Goal: Task Accomplishment & Management: Complete application form

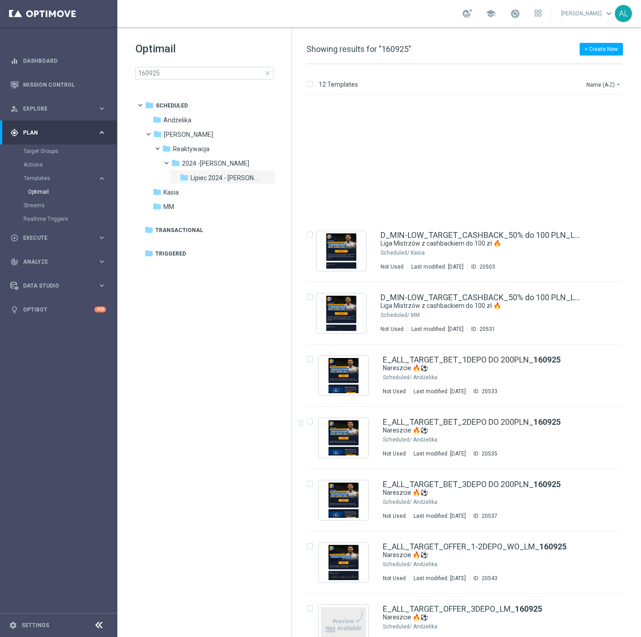
scroll to position [155, 0]
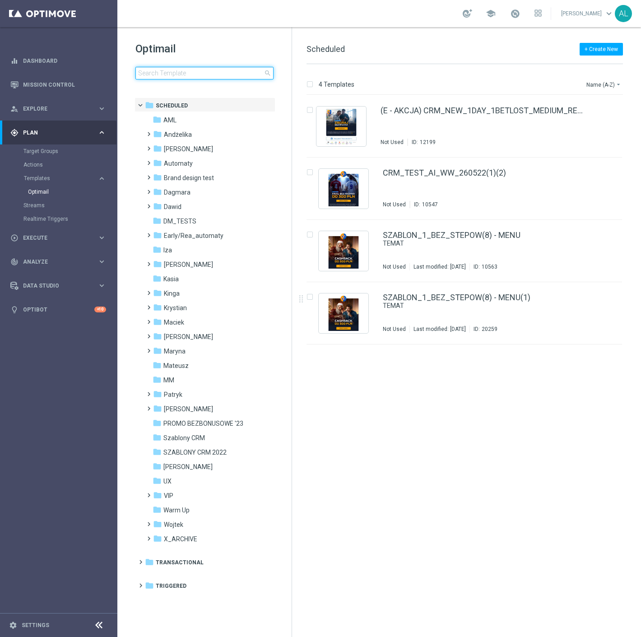
click at [172, 73] on input at bounding box center [204, 73] width 138 height 13
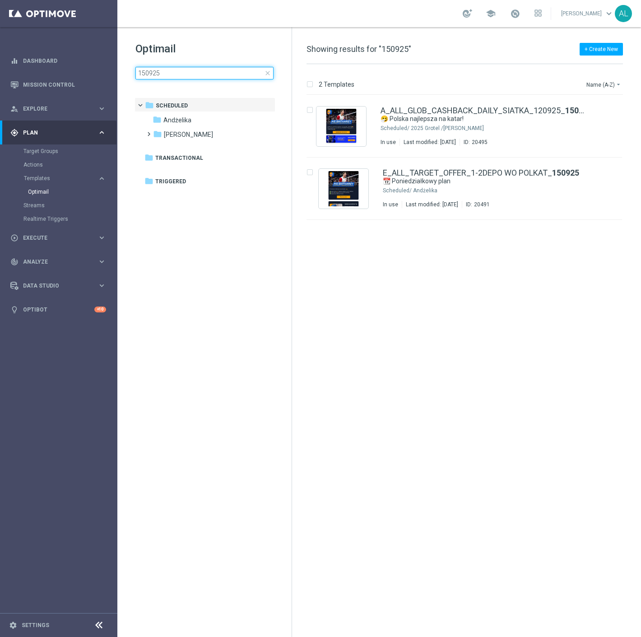
click at [142, 73] on input "150925" at bounding box center [204, 73] width 138 height 13
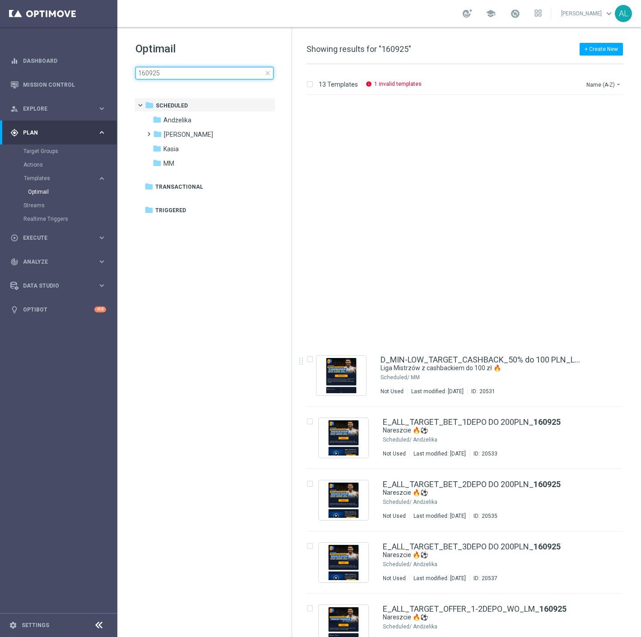
scroll to position [268, 0]
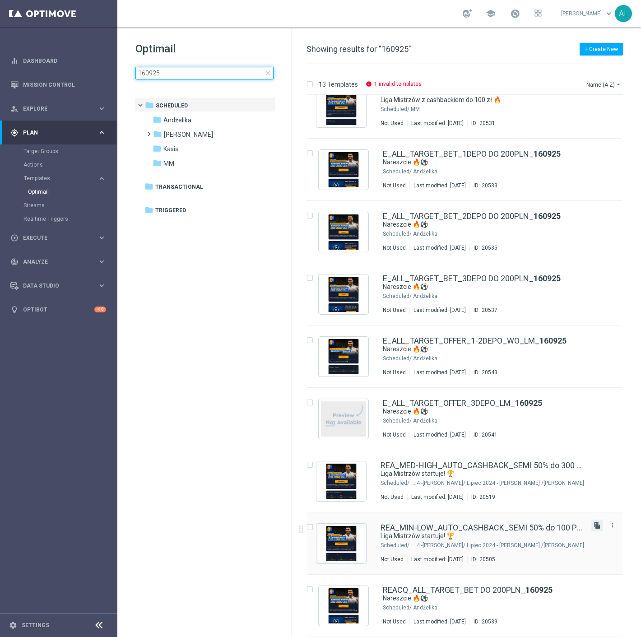
type input "160925"
click at [597, 524] on icon "file_copy" at bounding box center [597, 525] width 7 height 7
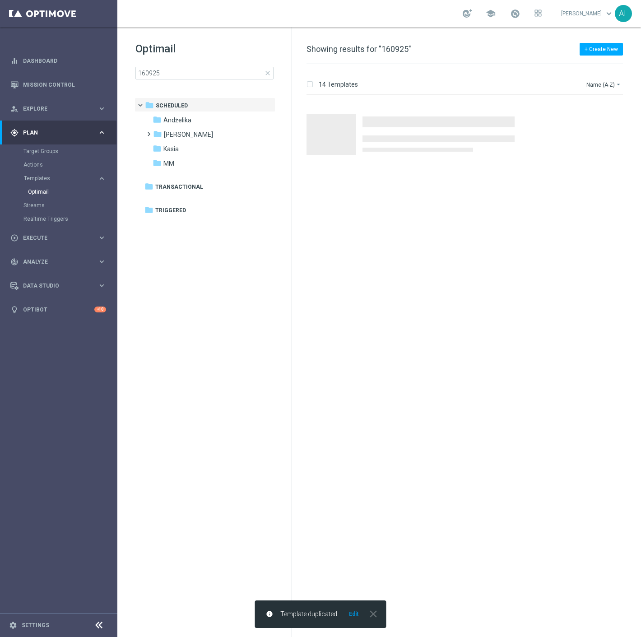
scroll to position [0, 0]
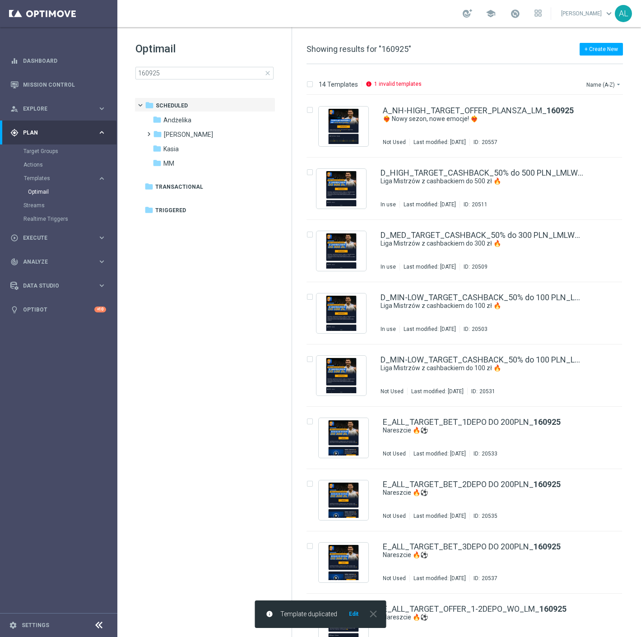
click at [351, 611] on button "Edit" at bounding box center [353, 614] width 11 height 7
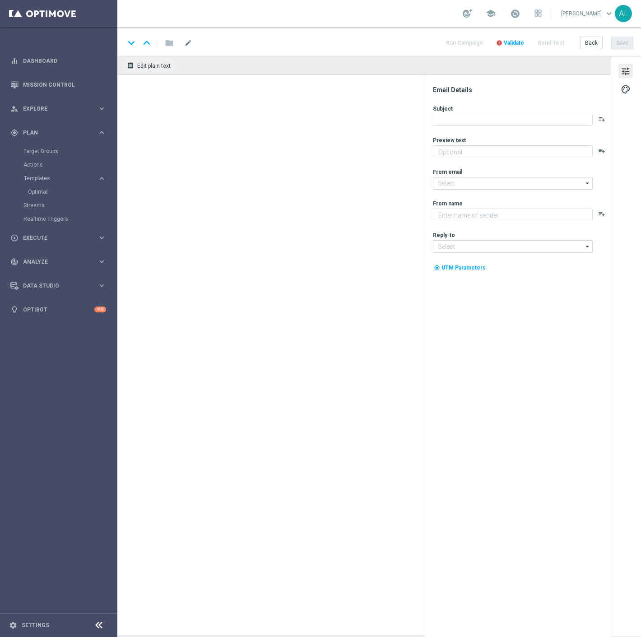
type input "REA_MIN-LOW_AUTO_CASHBACK_SEMI 50% do 100 PLN_160925(1)"
type textarea "Graj jak mistrz z cashbackiem do 100 zł 💸"
type textarea "STS"
type input "oferta@sts.pl"
type input "kontakt@sts.pl"
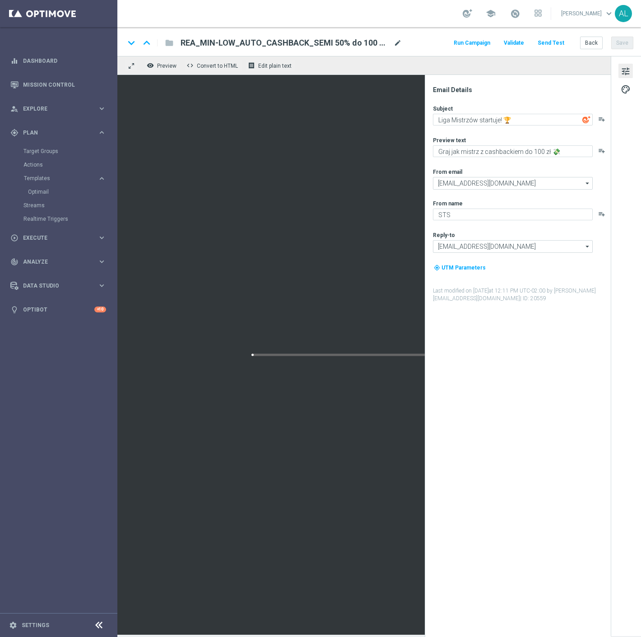
click at [395, 44] on span "mode_edit" at bounding box center [398, 43] width 8 height 8
drag, startPoint x: 226, startPoint y: 42, endPoint x: 202, endPoint y: 42, distance: 23.9
click at [201, 42] on input "REA_MIN-LOW_AUTO_CASHBACK_SEMI 50% do 100 PLN_160925(1)" at bounding box center [293, 43] width 224 height 12
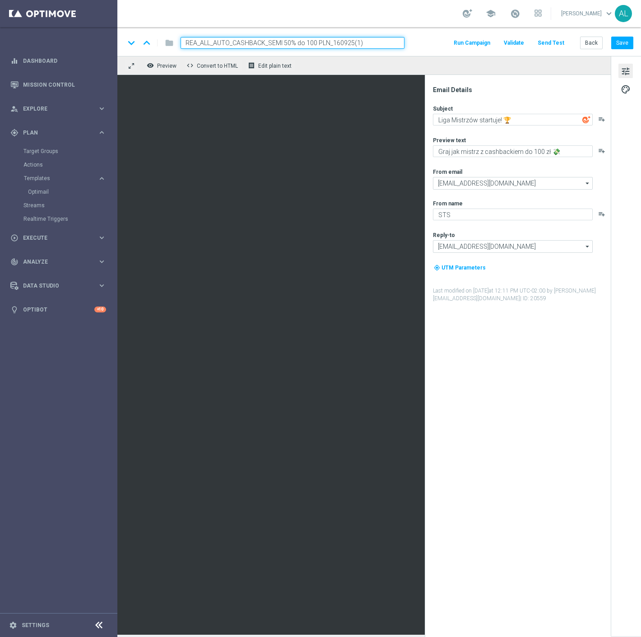
drag, startPoint x: 229, startPoint y: 42, endPoint x: 214, endPoint y: 42, distance: 15.4
click at [214, 42] on input "REA_ALL_AUTO_CASHBACK_SEMI 50% do 100 PLN_160925(1)" at bounding box center [293, 43] width 224 height 12
click at [268, 42] on input "REA_ALL_TARGET_CASHBACK_SEMI 50% do 100 PLN_160925(1)" at bounding box center [293, 43] width 224 height 12
drag, startPoint x: 270, startPoint y: 42, endPoint x: 241, endPoint y: 39, distance: 29.5
click at [241, 39] on input "REA_ALL_TARGET_CASHBACK_SEMI 50% do 100 PLN_160925(1)" at bounding box center [293, 43] width 224 height 12
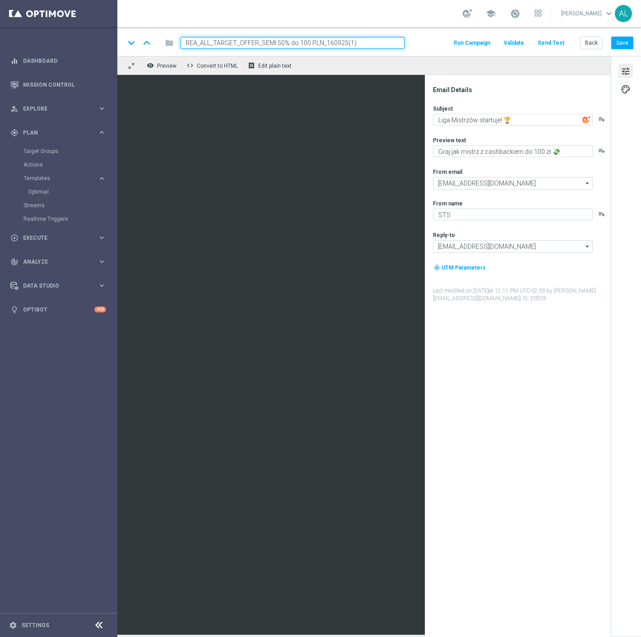
drag, startPoint x: 262, startPoint y: 43, endPoint x: 322, endPoint y: 42, distance: 59.6
click at [322, 42] on input "REA_ALL_TARGET_OFFER_SEMI 50% do 100 PLN_160925(1)" at bounding box center [293, 43] width 224 height 12
drag, startPoint x: 322, startPoint y: 42, endPoint x: 315, endPoint y: 43, distance: 7.0
click at [315, 43] on input "REA_ALL_TARGET_OFFER_LM KURSY_160925(1)" at bounding box center [293, 43] width 224 height 12
type input "REA_ALL_TARGET_OFFER_LM KURSY_160925"
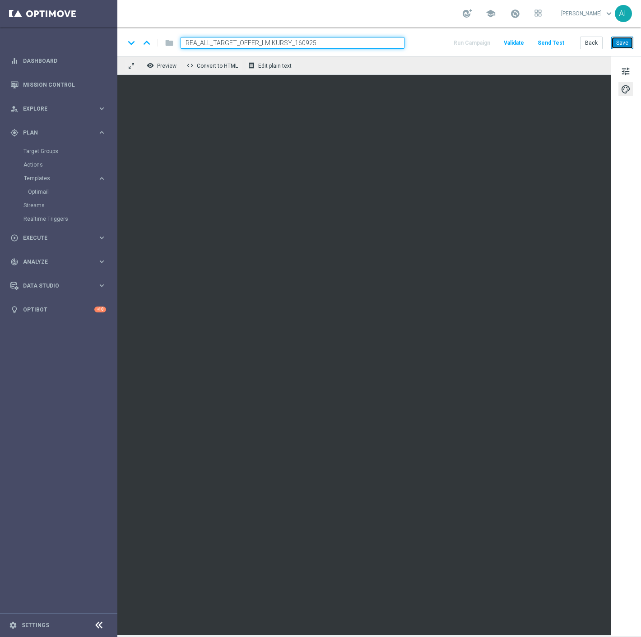
click at [617, 38] on button "Save" at bounding box center [622, 43] width 22 height 13
click at [628, 73] on span "tune" at bounding box center [626, 71] width 10 height 12
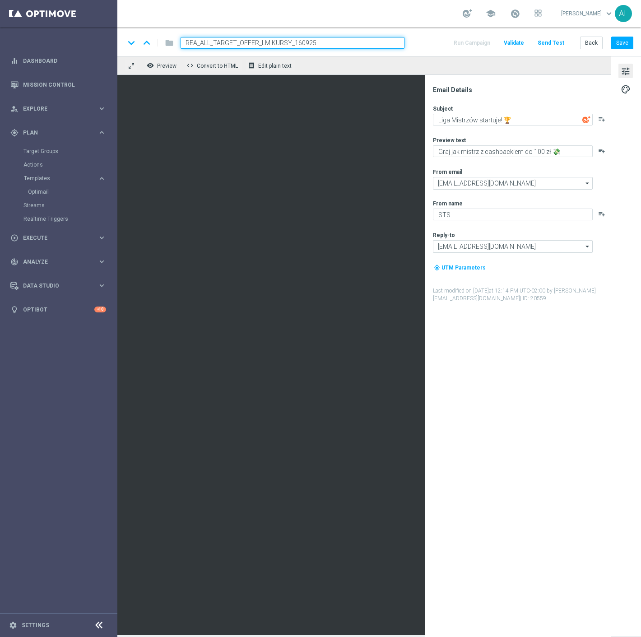
click at [494, 161] on div "Subject Liga Mistrzów startuje! 🏆 playlist_add Preview text Graj jak mistrz z c…" at bounding box center [521, 204] width 177 height 198
click at [494, 154] on textarea "Graj jak mistrz z cashbackiem do 100 zł 💸" at bounding box center [513, 151] width 160 height 12
paste textarea "Sprawdź kursy na mistrzowskie mecze 🔥"
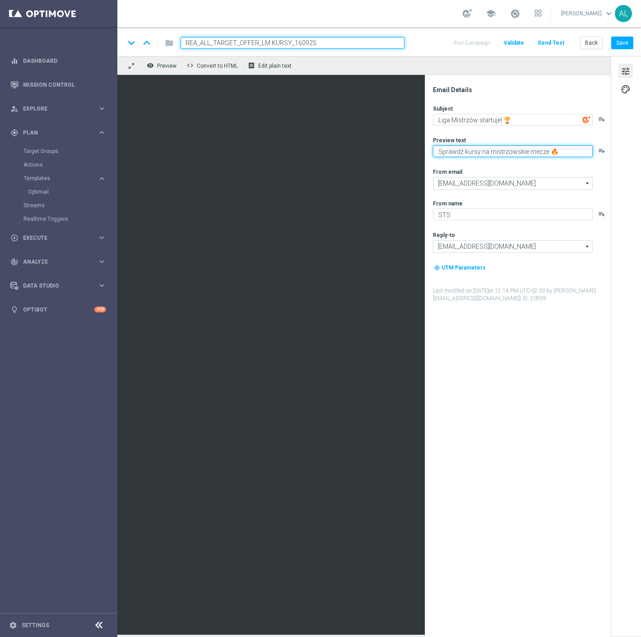
type textarea "Sprawdź kursy na mistrzowskie mecze 🔥"
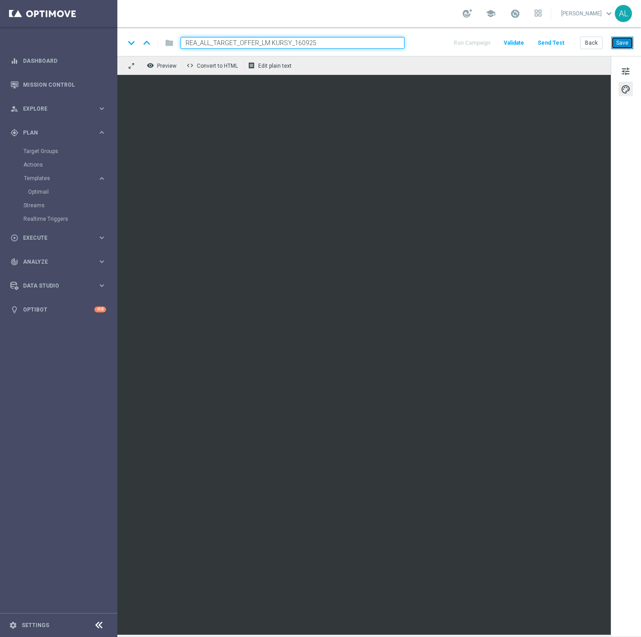
click at [621, 44] on button "Save" at bounding box center [622, 43] width 22 height 13
click at [592, 41] on button "Back" at bounding box center [591, 43] width 23 height 13
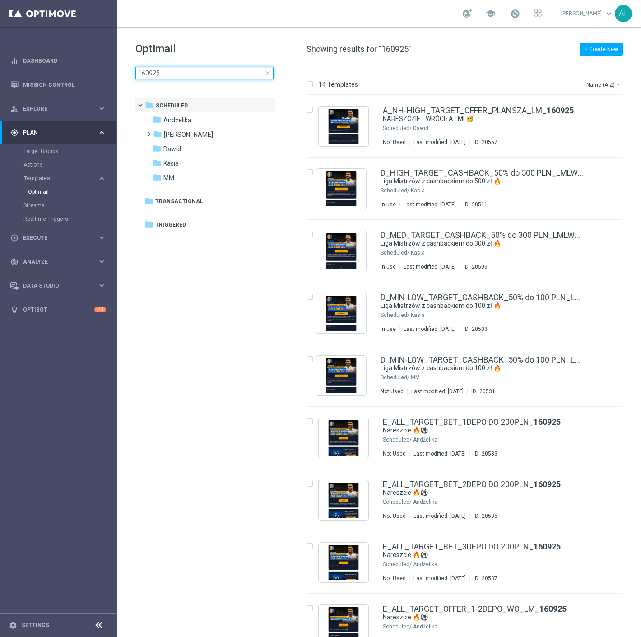
drag, startPoint x: 148, startPoint y: 73, endPoint x: 133, endPoint y: 76, distance: 15.2
click at [129, 76] on div "Optimail 160925 close folder 1 Folder folder Scheduled more_vert folder Andżeli…" at bounding box center [204, 83] width 174 height 112
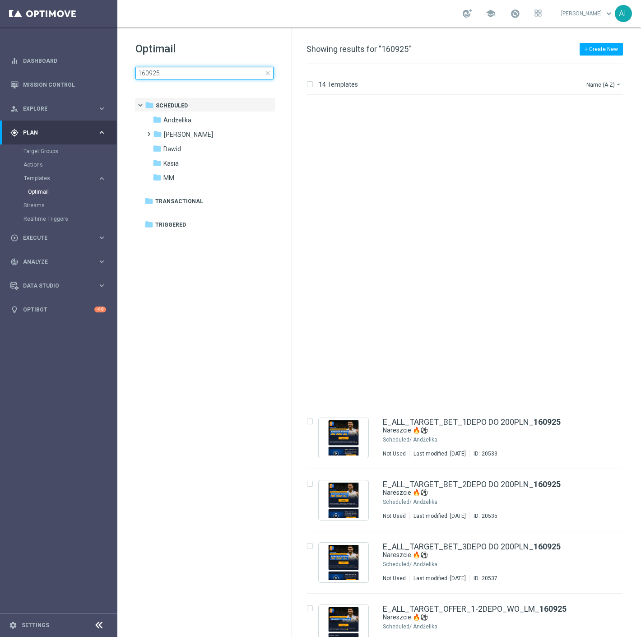
scroll to position [331, 0]
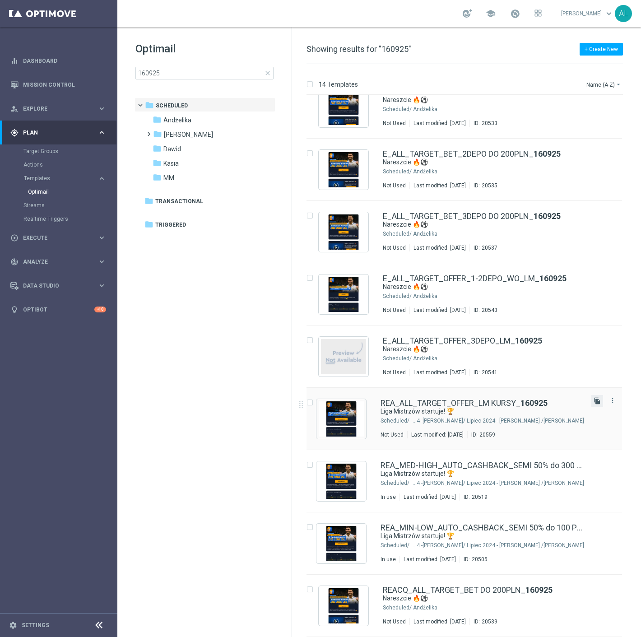
click at [596, 401] on icon "file_copy" at bounding box center [597, 400] width 7 height 7
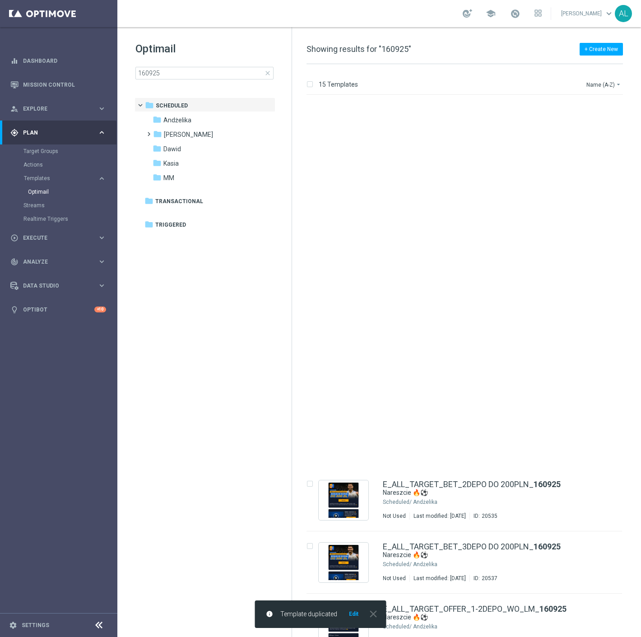
scroll to position [393, 0]
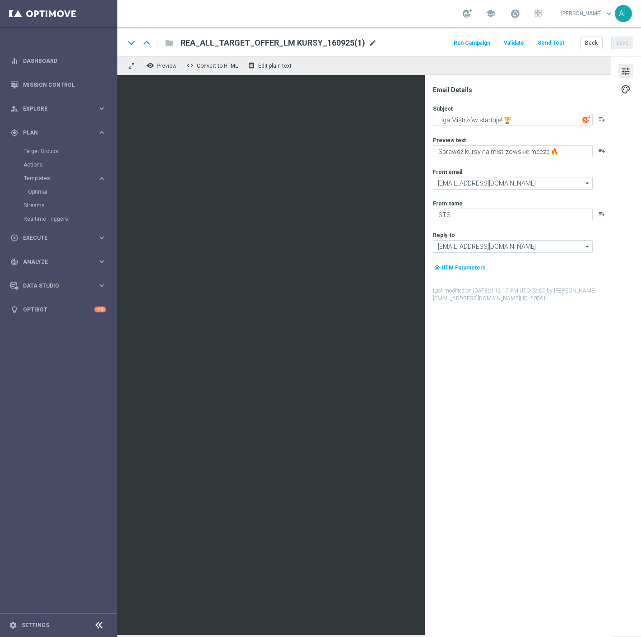
click at [369, 46] on span "mode_edit" at bounding box center [373, 43] width 8 height 8
drag, startPoint x: 196, startPoint y: 42, endPoint x: 169, endPoint y: 46, distance: 26.5
click at [169, 46] on div "keyboard_arrow_down keyboard_arrow_up folder REA_ALL_TARGET_OFFER_LM KURSY_1609…" at bounding box center [265, 43] width 280 height 12
type input "C_NH-NL_TARGET_OFFER_LM KURSY_160925"
click at [629, 43] on button "Save" at bounding box center [622, 43] width 22 height 13
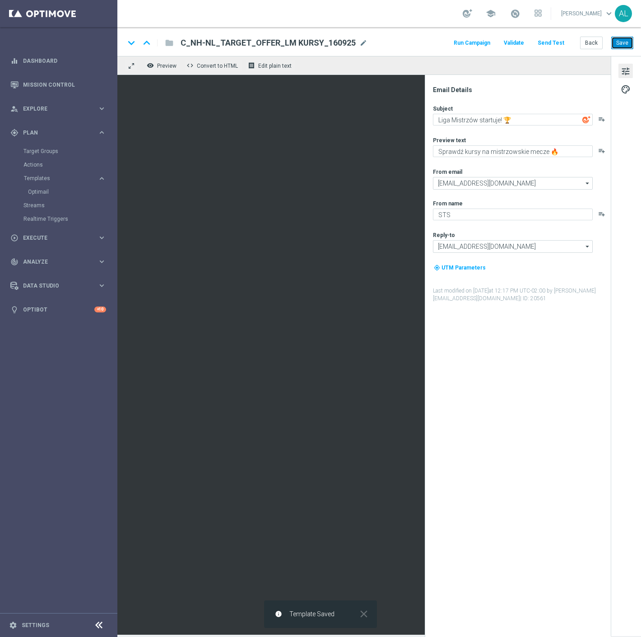
click at [627, 39] on button "Save" at bounding box center [622, 43] width 22 height 13
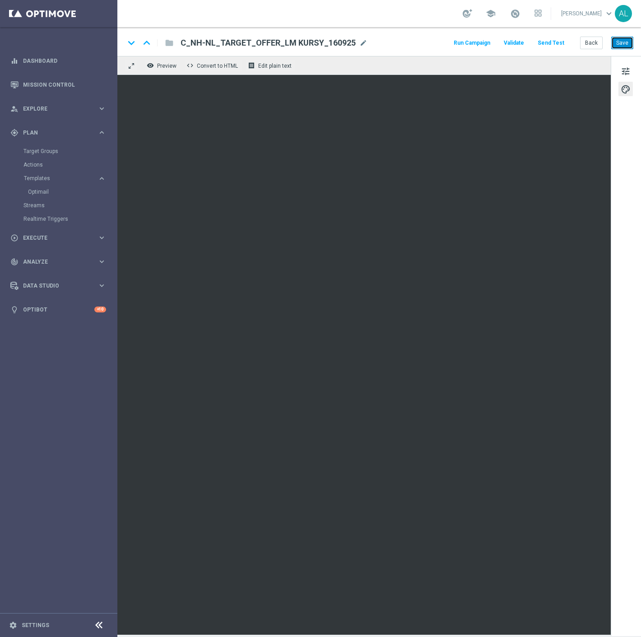
click at [611, 45] on button "Save" at bounding box center [622, 43] width 22 height 13
click at [589, 42] on button "Back" at bounding box center [591, 43] width 23 height 13
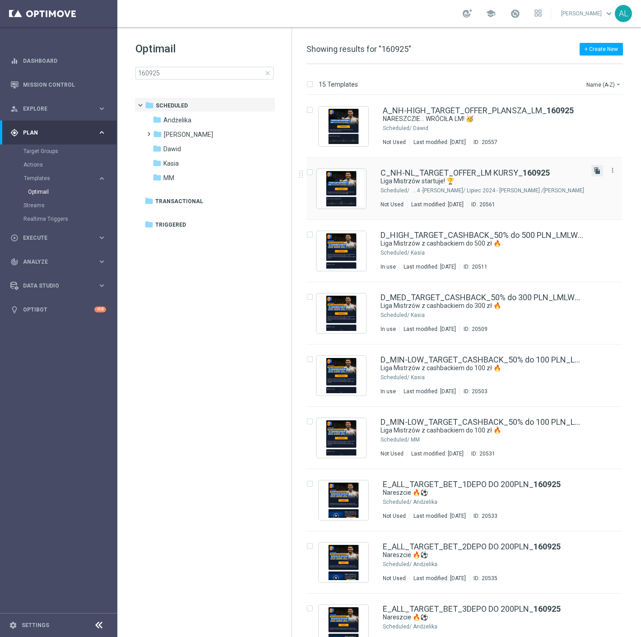
click at [597, 170] on icon "file_copy" at bounding box center [597, 170] width 7 height 7
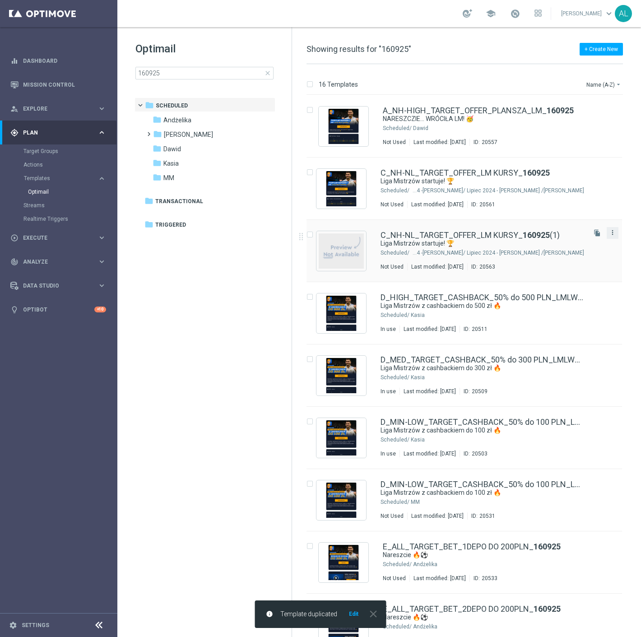
click at [614, 233] on icon "more_vert" at bounding box center [612, 232] width 7 height 7
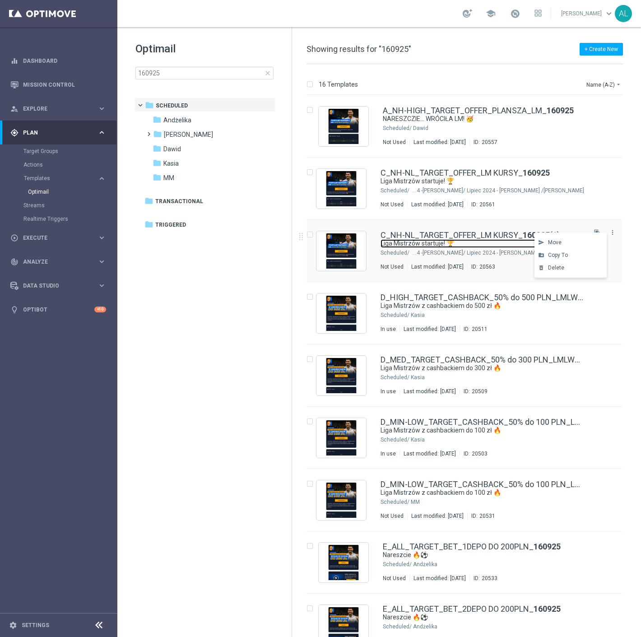
click at [412, 243] on link "Liga Mistrzów startuje! 🏆" at bounding box center [472, 243] width 183 height 9
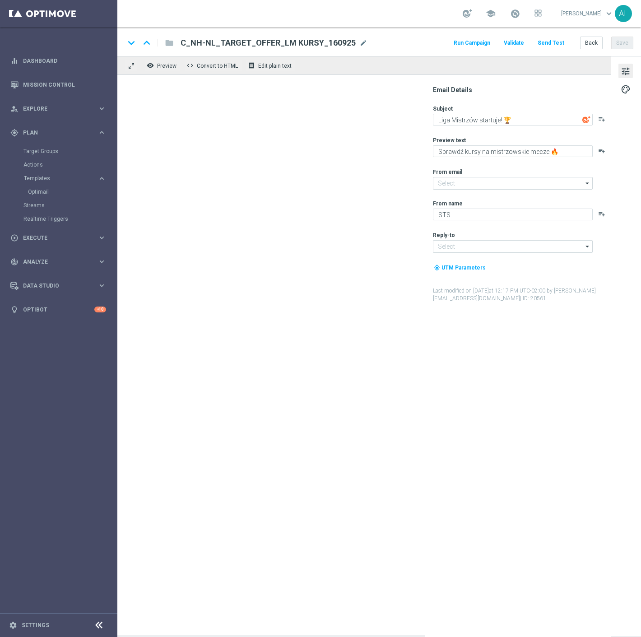
type input "oferta@sts.pl"
type input "kontakt@sts.pl"
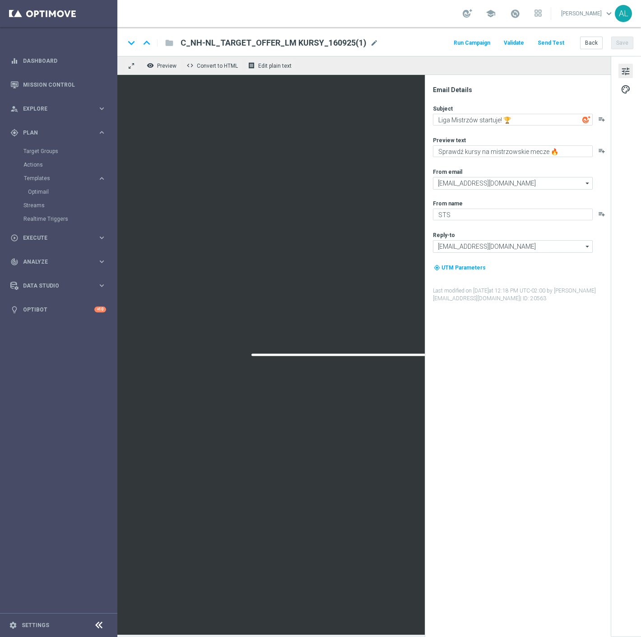
click at [375, 41] on div "keyboard_arrow_down keyboard_arrow_up folder C_NH-NL_TARGET_OFFER_LM KURSY_1609…" at bounding box center [379, 43] width 509 height 12
click at [371, 42] on span "mode_edit" at bounding box center [374, 43] width 8 height 8
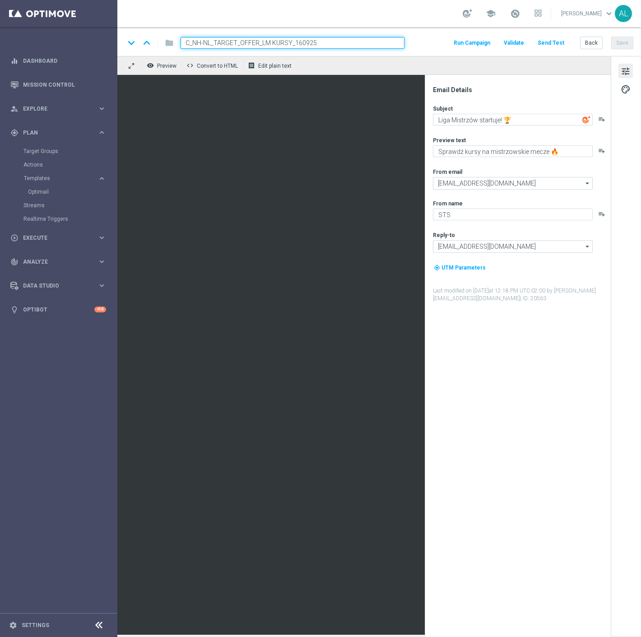
drag, startPoint x: 189, startPoint y: 42, endPoint x: 182, endPoint y: 43, distance: 6.5
click at [182, 43] on input "C_NH-NL_TARGET_OFFER_LM KURSY_160925" at bounding box center [293, 43] width 224 height 12
type input "D_NH-NL_TARGET_OFFER_LM KURSY_160925"
click at [626, 45] on button "Save" at bounding box center [622, 43] width 22 height 13
click at [623, 44] on button "Save" at bounding box center [622, 43] width 22 height 13
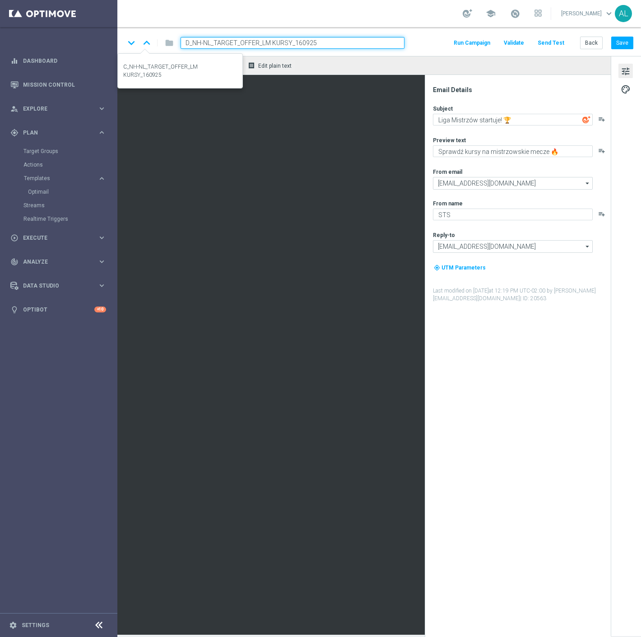
drag, startPoint x: 258, startPoint y: 43, endPoint x: 145, endPoint y: 36, distance: 113.1
click at [145, 37] on div "keyboard_arrow_down keyboard_arrow_up folder D_NH-NL_TARGET_OFFER_LM KURSY_1609…" at bounding box center [265, 43] width 280 height 12
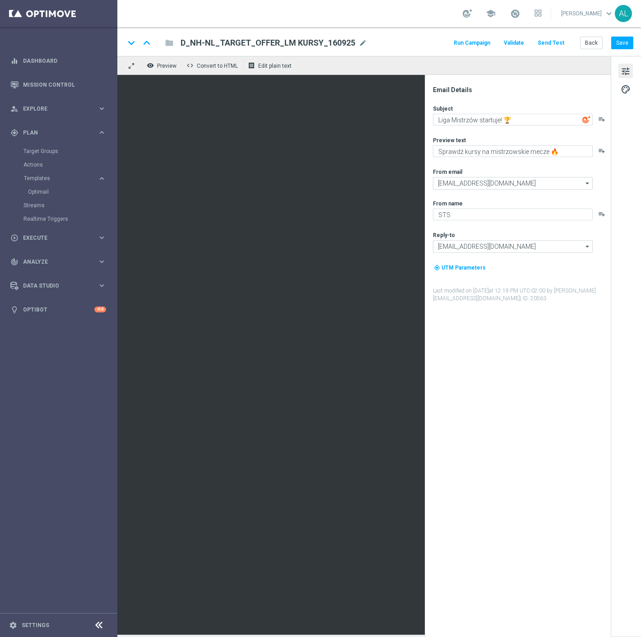
click at [300, 41] on span "D_NH-NL_TARGET_OFFER_LM KURSY_160925" at bounding box center [268, 42] width 175 height 11
click at [300, 41] on input "D_NH-NL_TARGET_OFFER_LM KURSY_160925" at bounding box center [293, 43] width 224 height 12
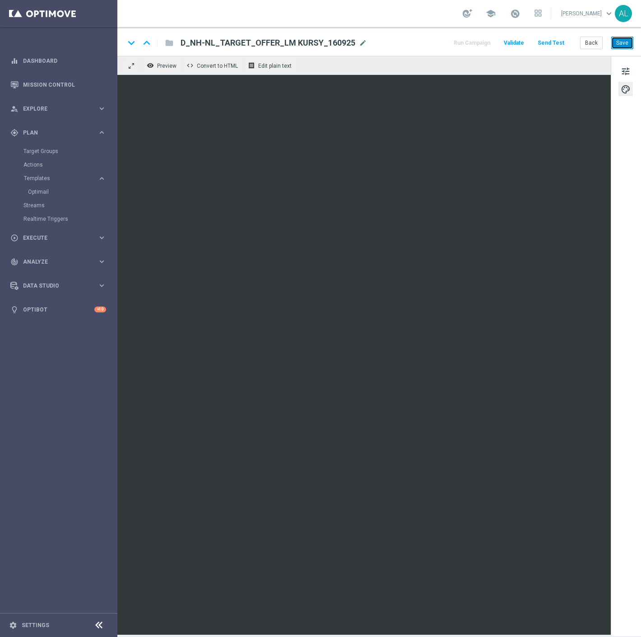
click at [624, 38] on button "Save" at bounding box center [622, 43] width 22 height 13
click at [589, 47] on button "Back" at bounding box center [591, 43] width 23 height 13
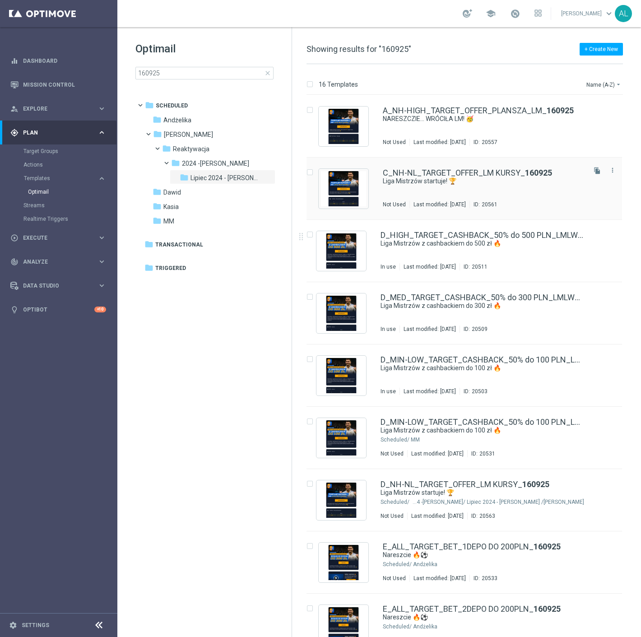
click at [451, 192] on div "C_NH-NL_TARGET_OFFER_LM KURSY_ 160925 Liga Mistrzów startuje! 🏆 Not Used Last m…" at bounding box center [483, 188] width 201 height 39
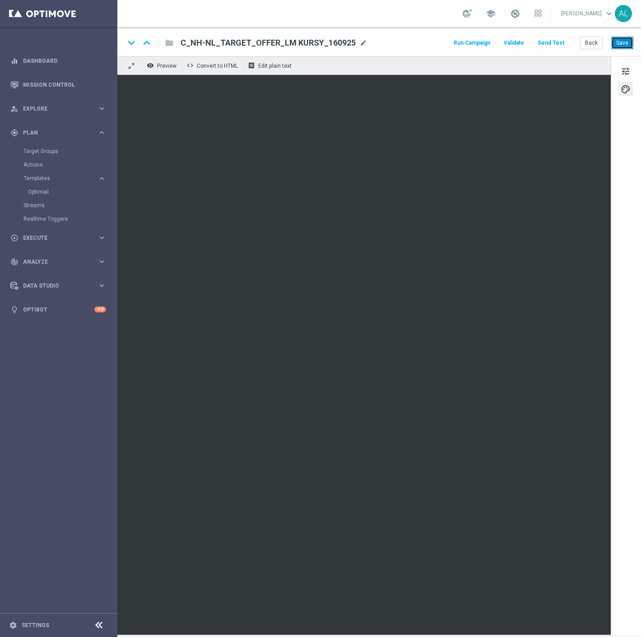
click at [626, 37] on button "Save" at bounding box center [622, 43] width 22 height 13
click at [593, 47] on button "Back" at bounding box center [591, 43] width 23 height 13
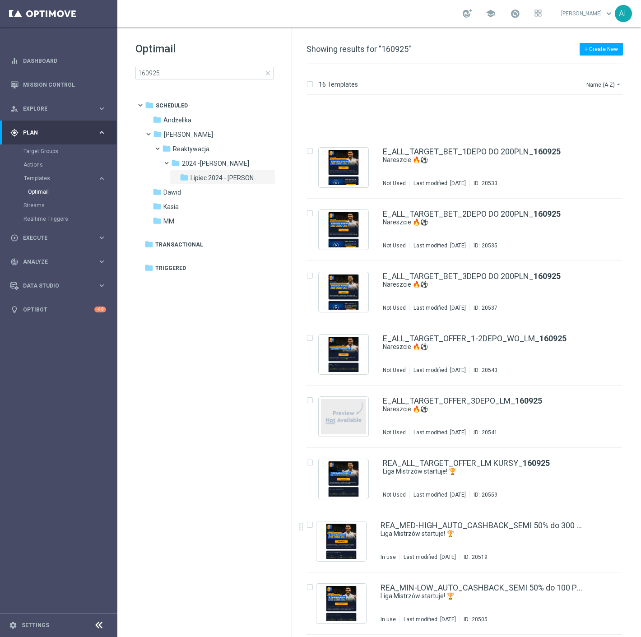
scroll to position [455, 0]
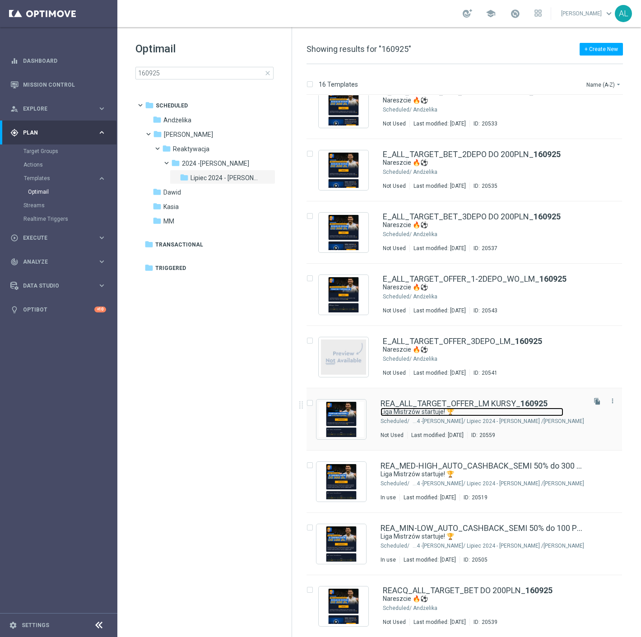
click at [453, 408] on link "Liga Mistrzów startuje! 🏆" at bounding box center [472, 412] width 183 height 9
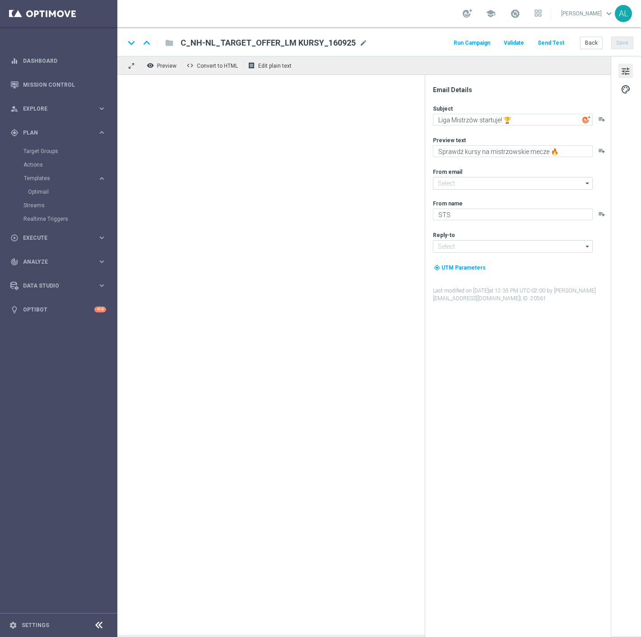
type input "oferta@sts.pl"
type input "kontakt@sts.pl"
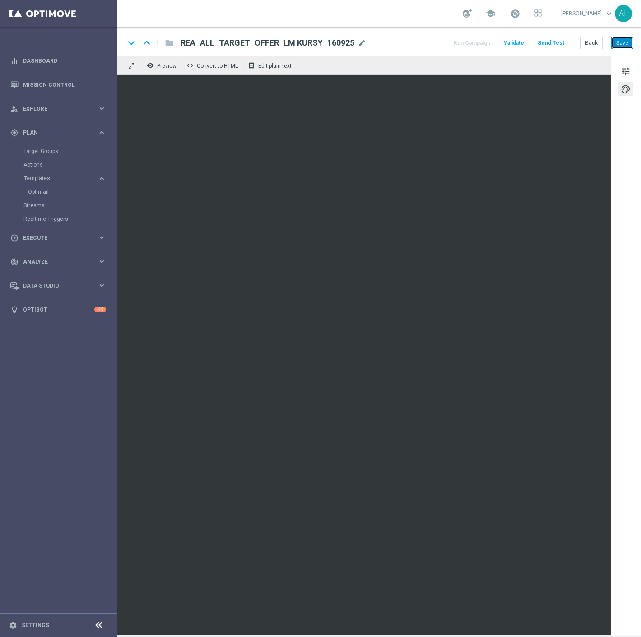
click at [624, 43] on button "Save" at bounding box center [622, 43] width 22 height 13
click at [619, 46] on button "Save" at bounding box center [622, 43] width 22 height 13
click at [557, 40] on button "Send Test" at bounding box center [550, 43] width 29 height 12
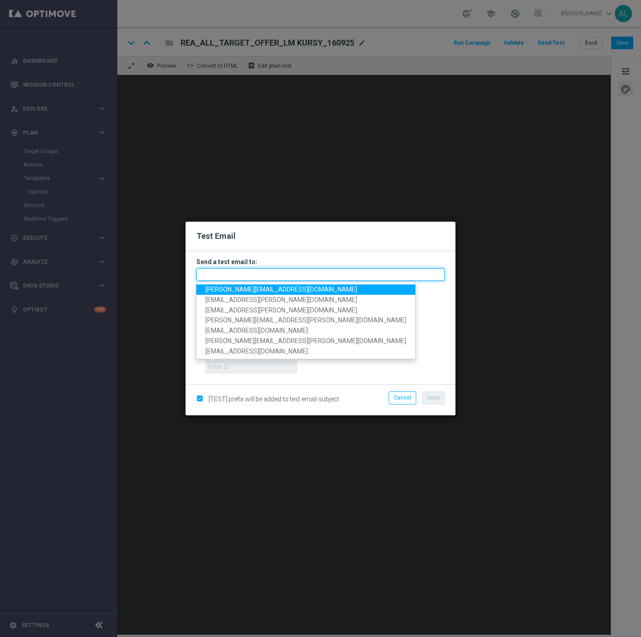
click at [317, 273] on input "text" at bounding box center [320, 274] width 248 height 13
paste input "antoni.litwinek@sts.pl,krystian.potoczny@sts.pl,andzelika.binek@sts.pl,katarzyn…"
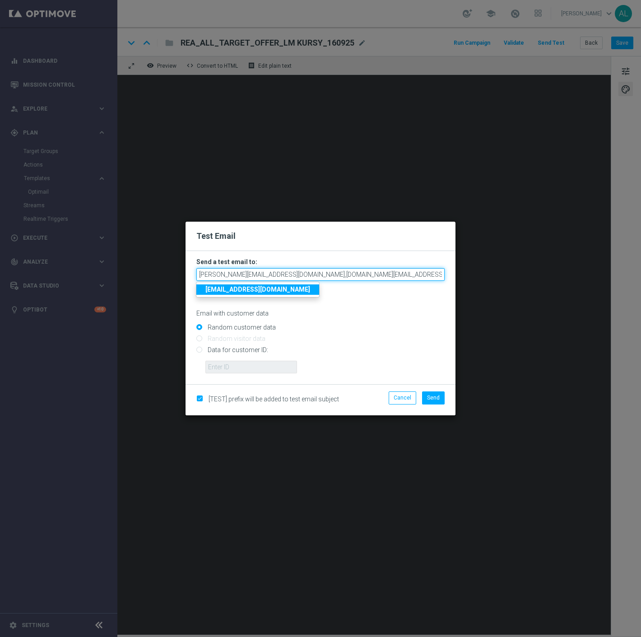
scroll to position [0, 275]
type input "antoni.litwinek@sts.pl,krystian.potoczny@sts.pl,andzelika.binek@sts.pl,katarzyn…"
click at [425, 391] on div "[TEST] prefix will be added to test email subject Cancel Send" at bounding box center [321, 399] width 270 height 31
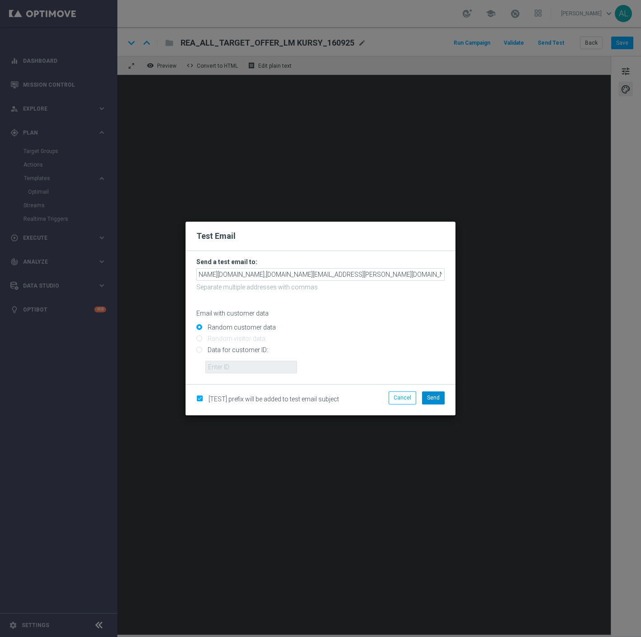
scroll to position [0, 0]
click at [428, 395] on span "Send" at bounding box center [433, 398] width 13 height 6
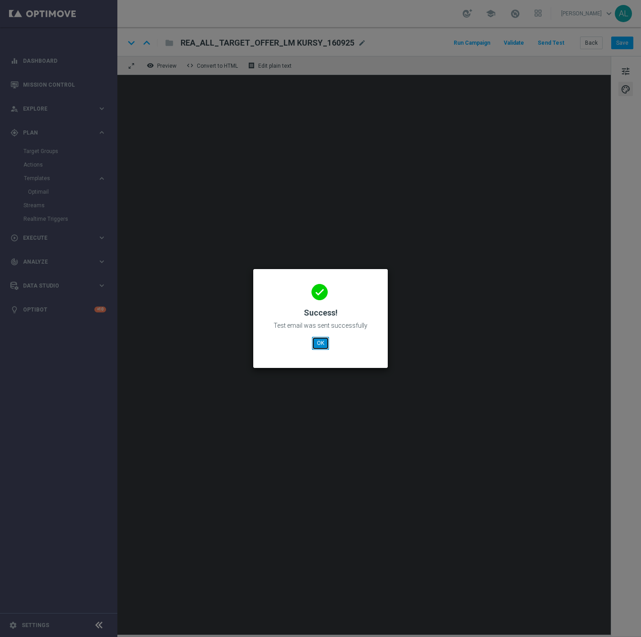
click at [318, 339] on button "OK" at bounding box center [320, 343] width 17 height 13
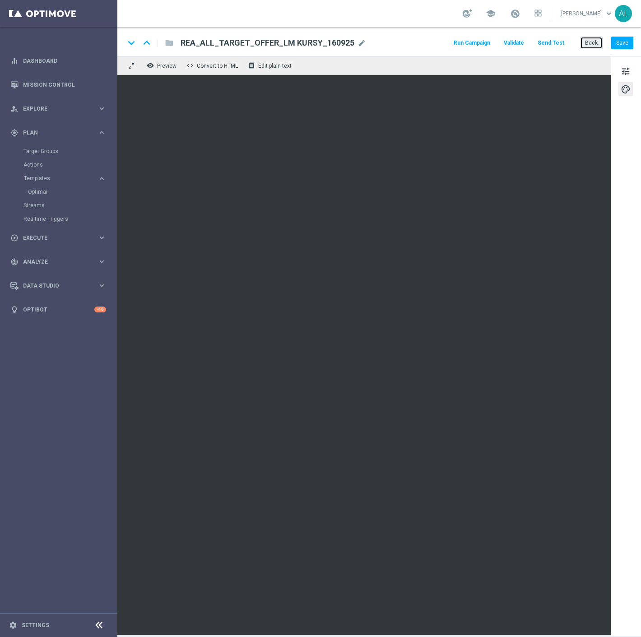
click at [593, 39] on button "Back" at bounding box center [591, 43] width 23 height 13
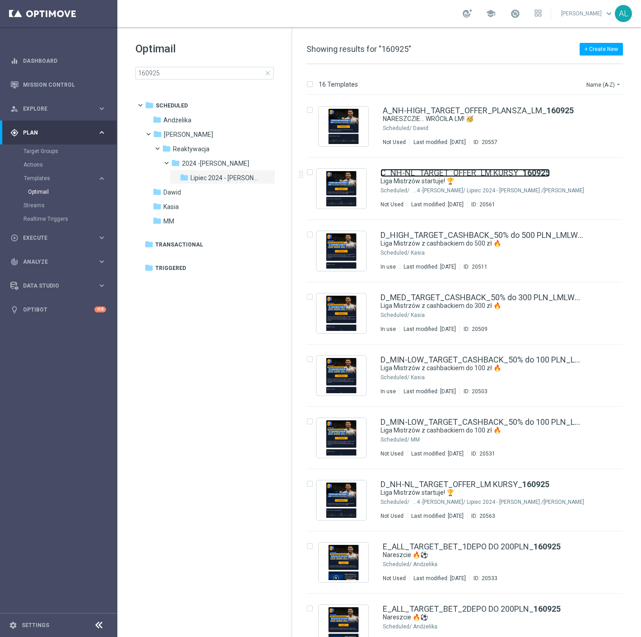
drag, startPoint x: 431, startPoint y: 175, endPoint x: 231, endPoint y: 15, distance: 256.1
click at [431, 175] on link "C_NH-NL_TARGET_OFFER_LM KURSY_ 160925" at bounding box center [465, 173] width 169 height 8
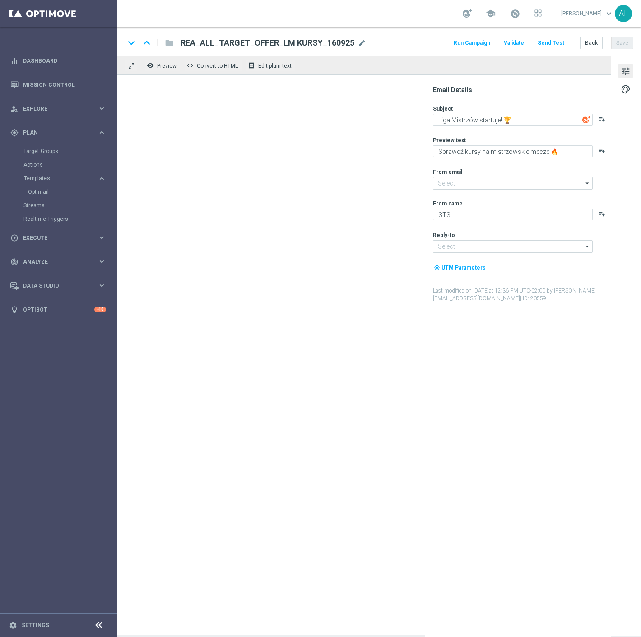
type input "oferta@sts.pl"
type input "kontakt@sts.pl"
type input "C_NH-NL_TARGET_OFFER_LM KURSY_160925"
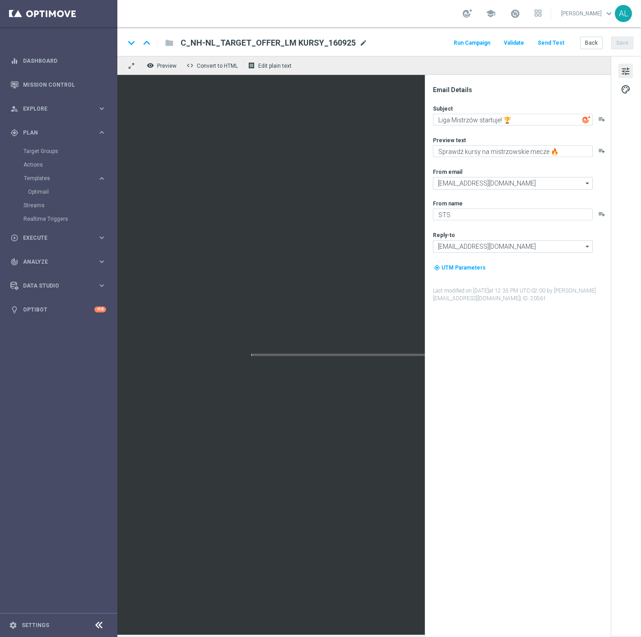
click at [360, 42] on span "mode_edit" at bounding box center [363, 43] width 8 height 8
click at [592, 47] on button "Back" at bounding box center [591, 43] width 23 height 13
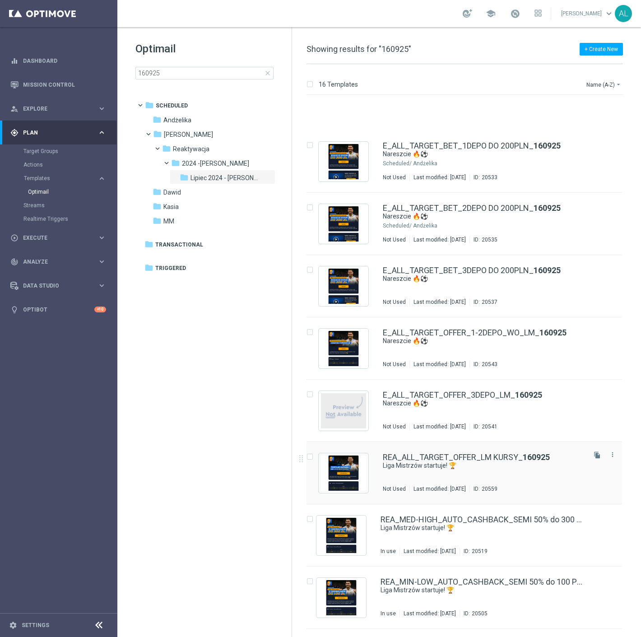
scroll to position [455, 0]
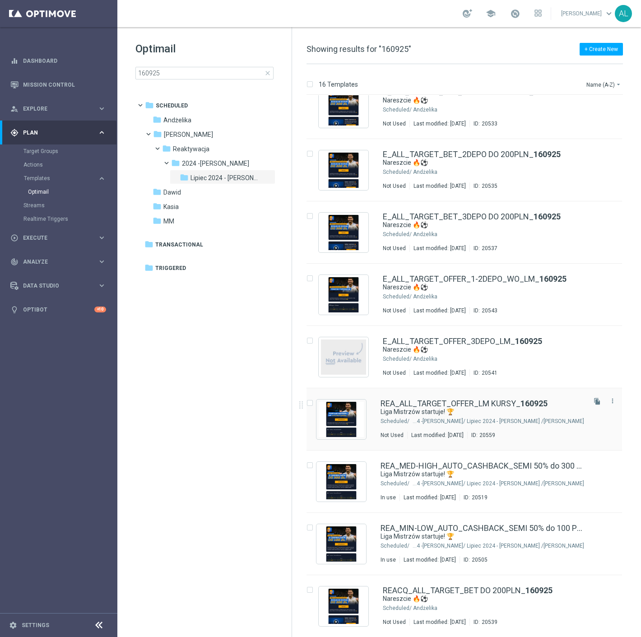
click at [425, 421] on div "Antoni L./ Reaktywacja/ 2024 -Antoni/ Lipiec 2024 - Antoni" at bounding box center [497, 421] width 173 height 7
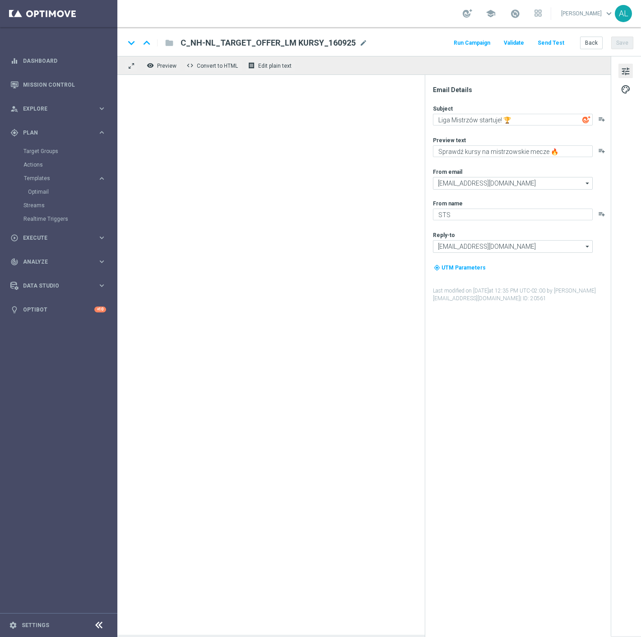
type input "REA_ALL_TARGET_OFFER_LM KURSY_160925"
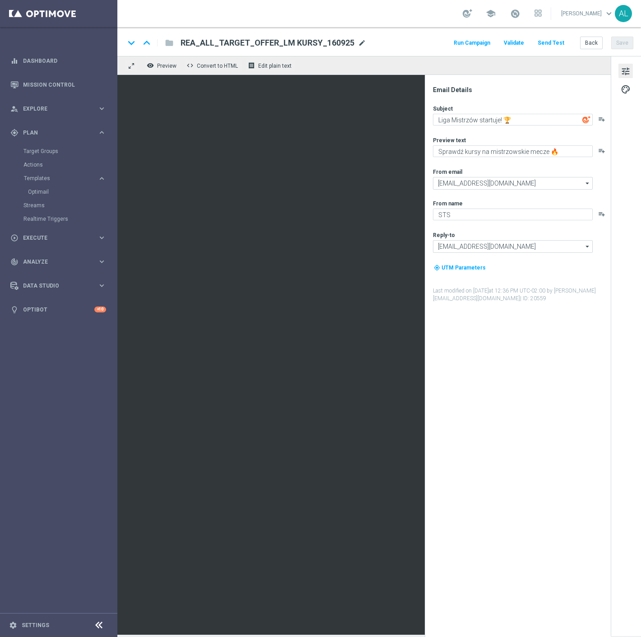
click at [358, 43] on span "mode_edit" at bounding box center [362, 43] width 8 height 8
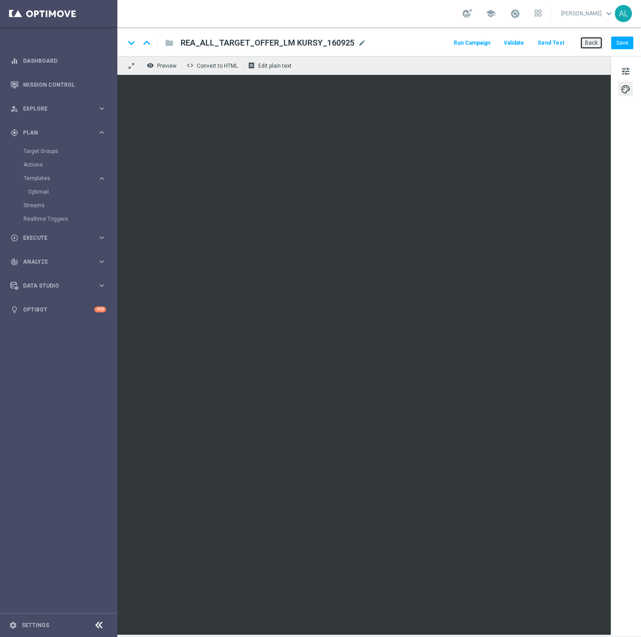
click at [596, 43] on button "Back" at bounding box center [591, 43] width 23 height 13
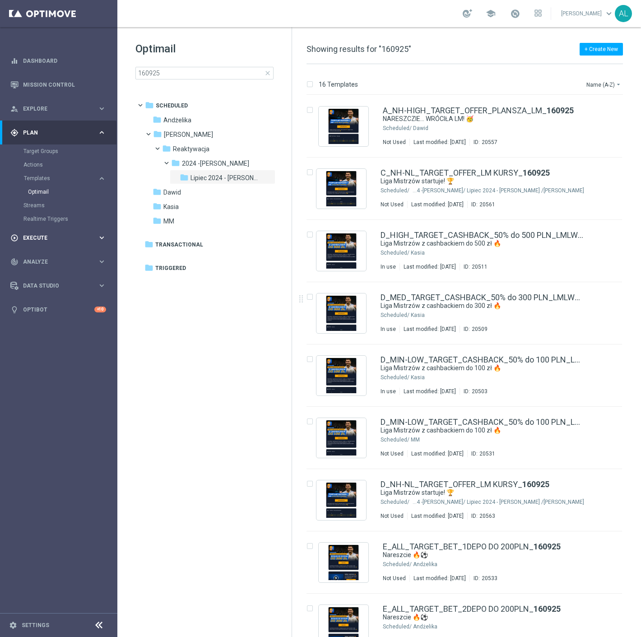
drag, startPoint x: 53, startPoint y: 242, endPoint x: 65, endPoint y: 225, distance: 20.4
click at [53, 242] on div "play_circle_outline Execute keyboard_arrow_right" at bounding box center [58, 238] width 117 height 24
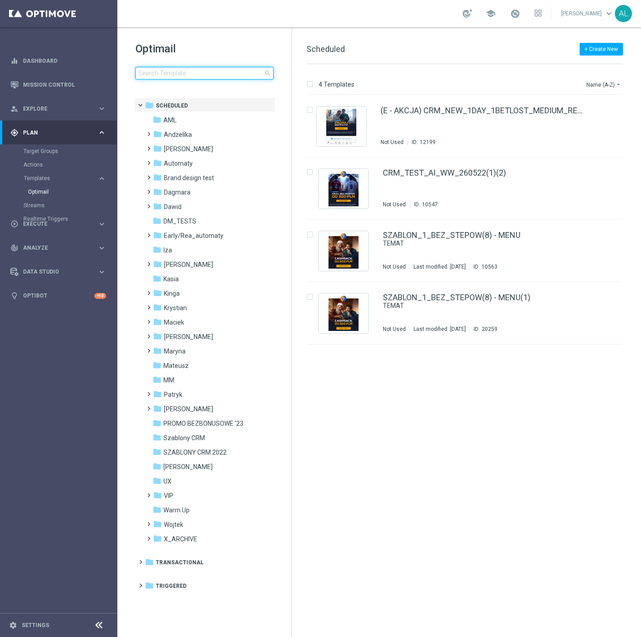
click at [208, 75] on input at bounding box center [204, 73] width 138 height 13
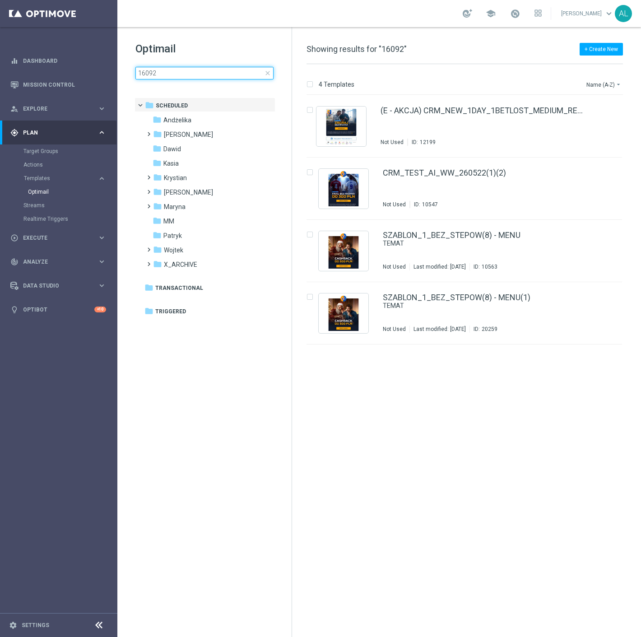
type input "160925"
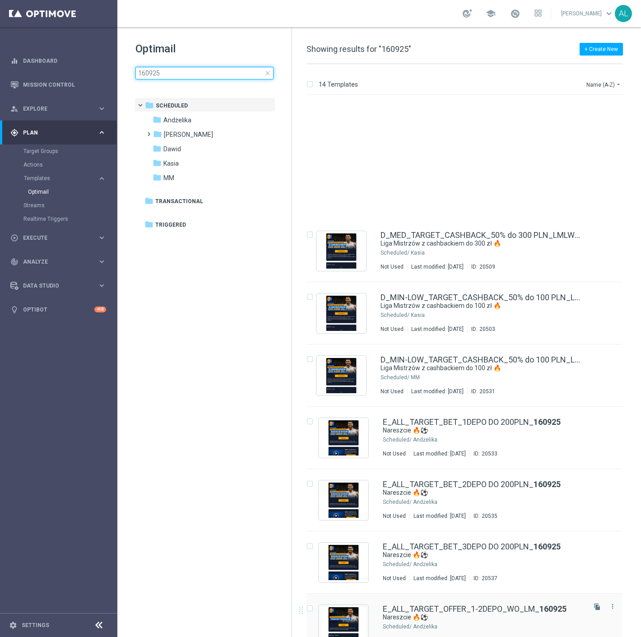
scroll to position [150, 0]
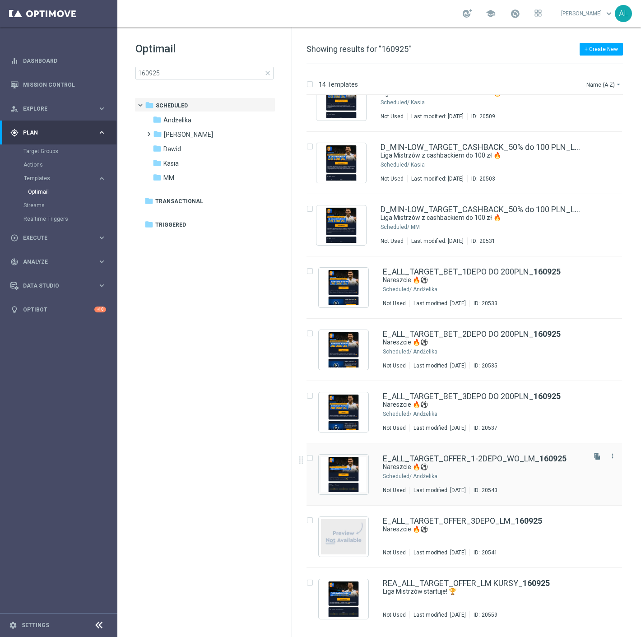
click at [482, 476] on div "Andżelika" at bounding box center [498, 476] width 171 height 7
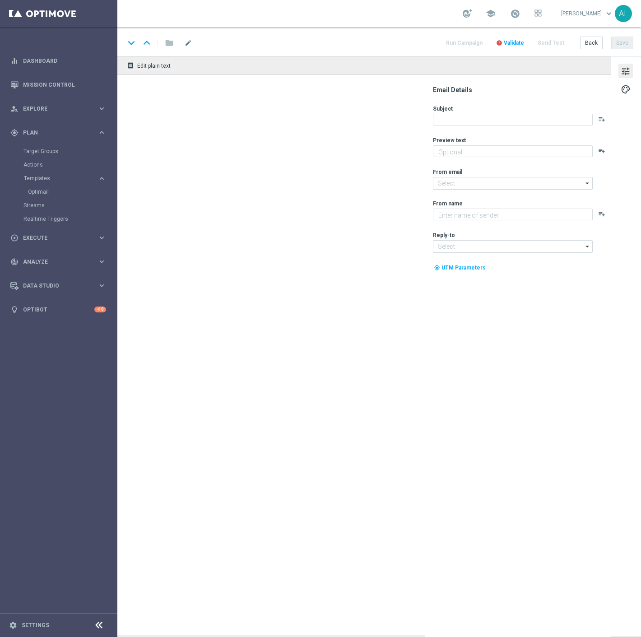
type textarea "Wraca Liga Mistrzów! Sprawdź kursy na mistrzowskie mecze 🔥"
type textarea "STS"
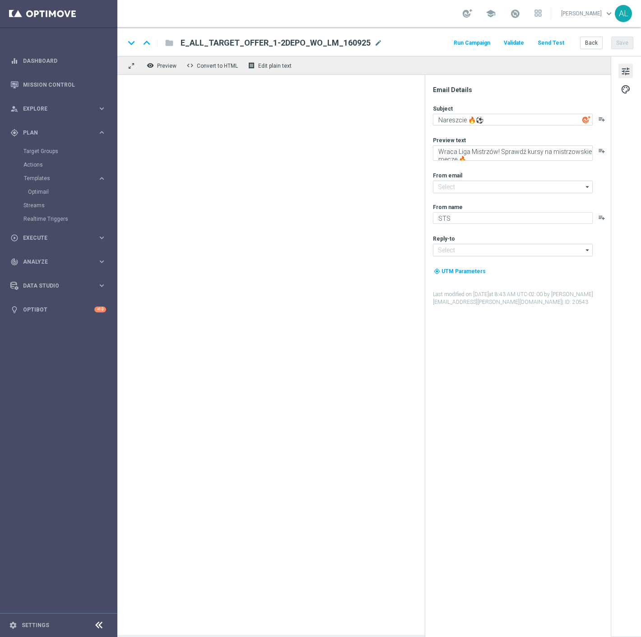
type input "oferta@sts.pl"
type input "kontakt@sts.pl"
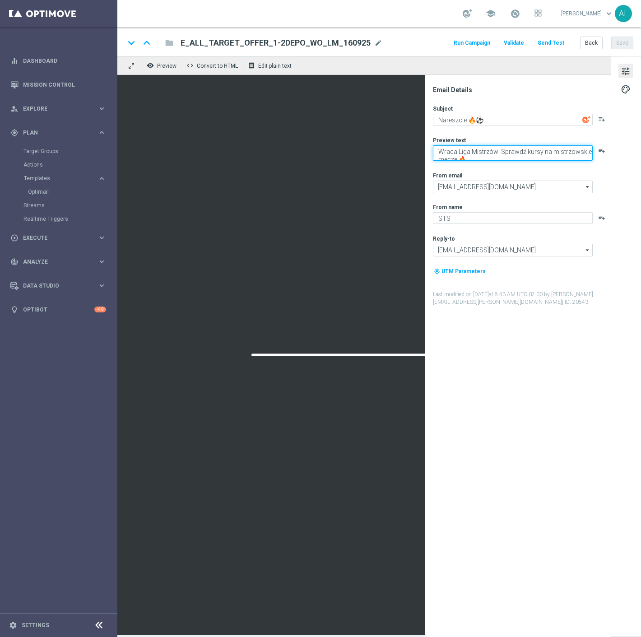
click at [527, 154] on textarea "Wraca Liga Mistrzów! Sprawdź kursy na mistrzowskie mecze 🔥" at bounding box center [513, 152] width 160 height 15
click at [503, 150] on textarea "Wraca Liga Mistrzów! Sprawdź kursy na mistrzowskie mecze 🔥" at bounding box center [513, 152] width 160 height 15
drag, startPoint x: 500, startPoint y: 151, endPoint x: 566, endPoint y: 175, distance: 69.7
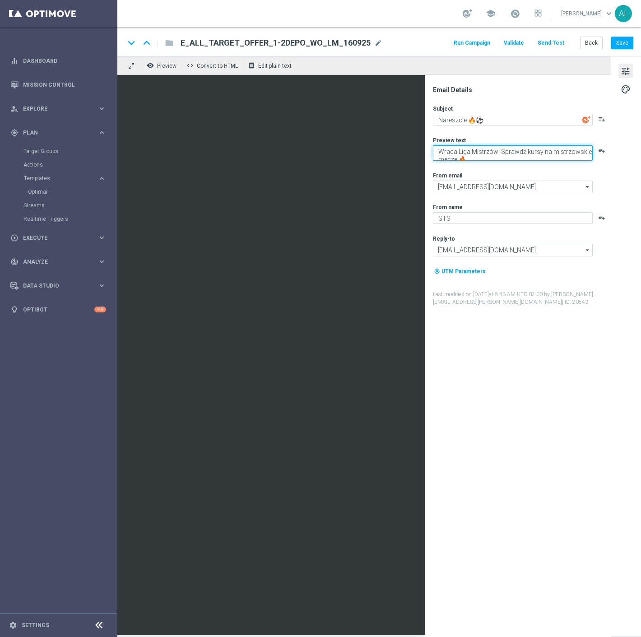
click at [566, 175] on div "Subject Nareszcie 🔥⚽ playlist_add Preview text Wraca Liga Mistrzów! Sprawdź kur…" at bounding box center [521, 205] width 177 height 201
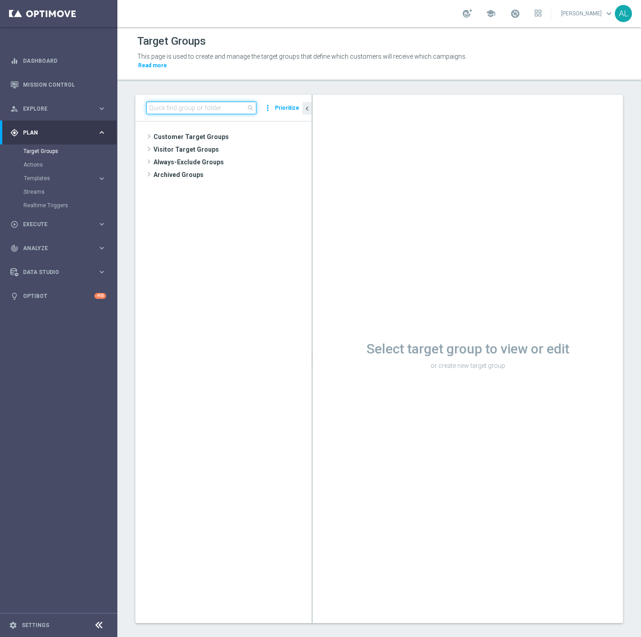
click at [169, 102] on input at bounding box center [201, 108] width 110 height 13
paste input "D_NH-NL_TARGET_OFFER"
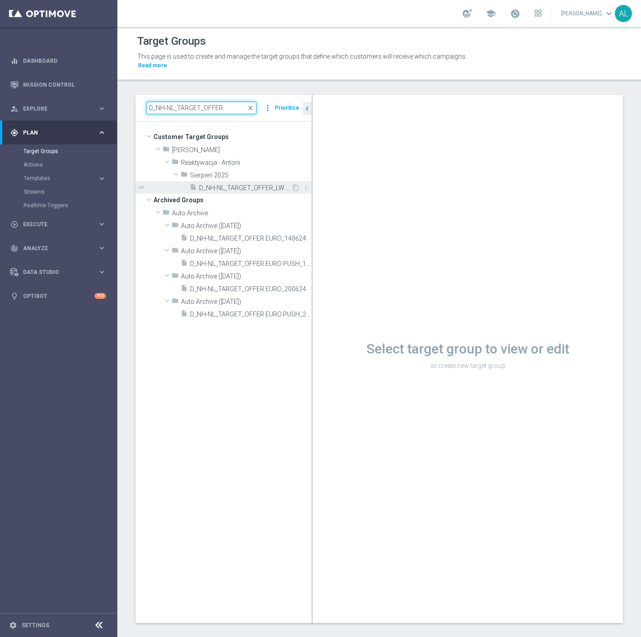
type input "D_NH-NL_TARGET_OFFER"
click at [267, 184] on span "D_NH-NL_TARGET_OFFER_LW MEMORIAL_290825" at bounding box center [245, 188] width 92 height 8
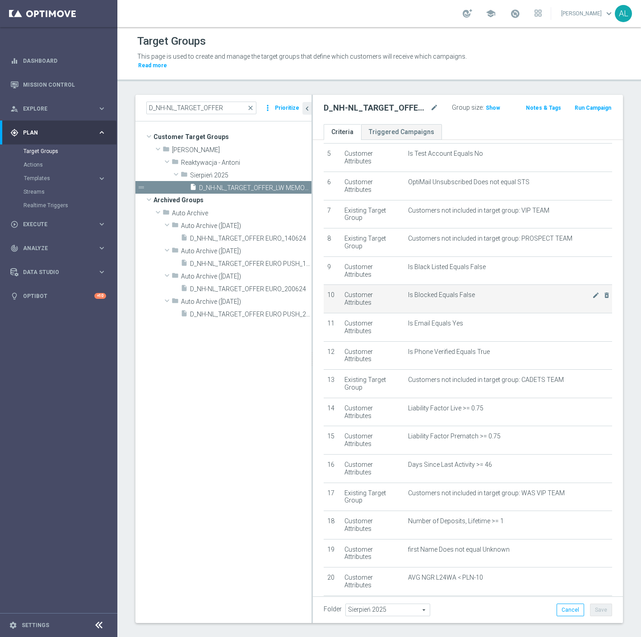
scroll to position [251, 0]
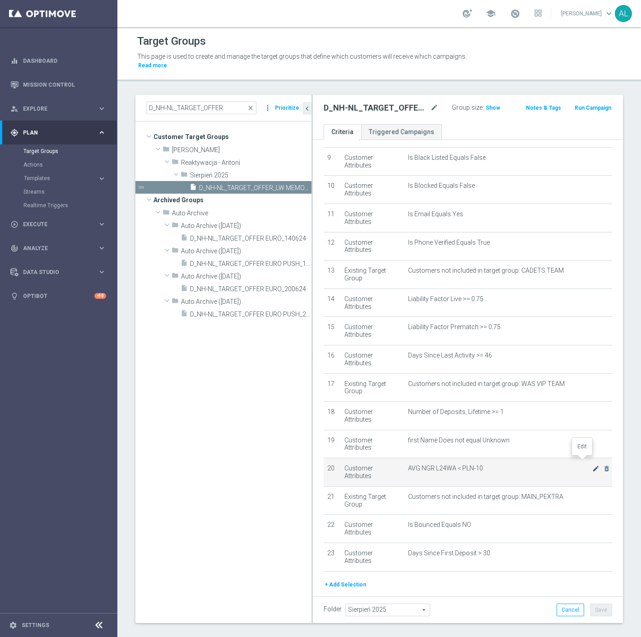
click at [592, 465] on icon "mode_edit" at bounding box center [595, 468] width 7 height 7
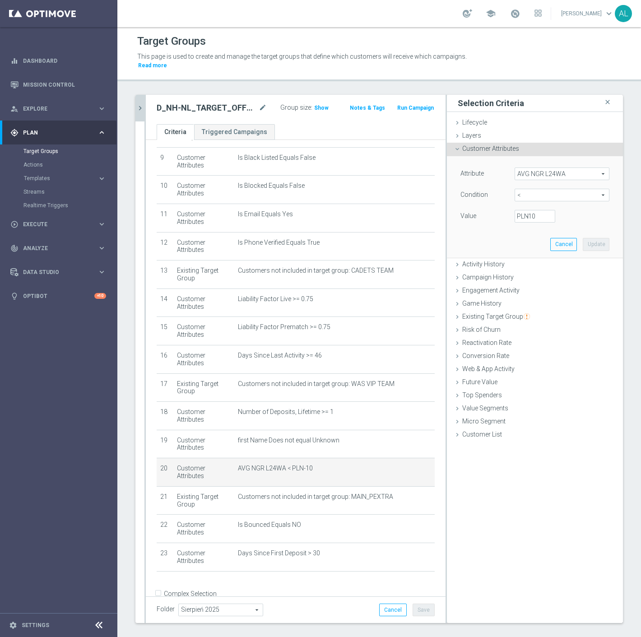
click at [139, 104] on icon "chevron_right" at bounding box center [140, 108] width 9 height 9
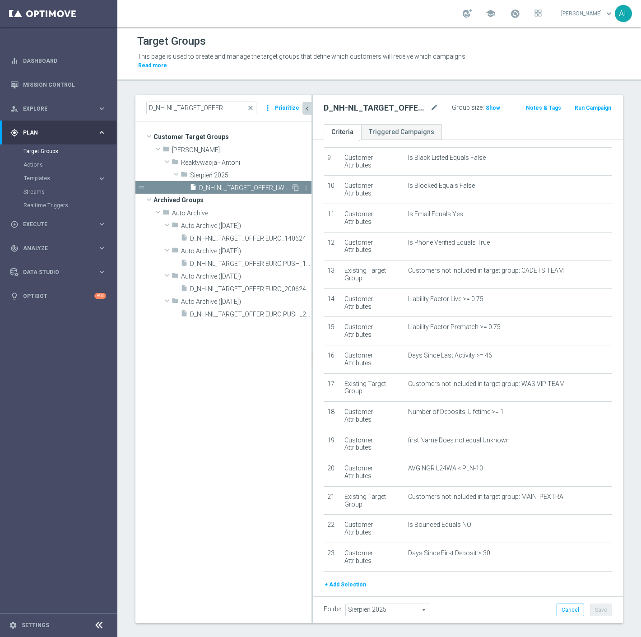
click at [294, 184] on icon "content_copy" at bounding box center [295, 187] width 7 height 7
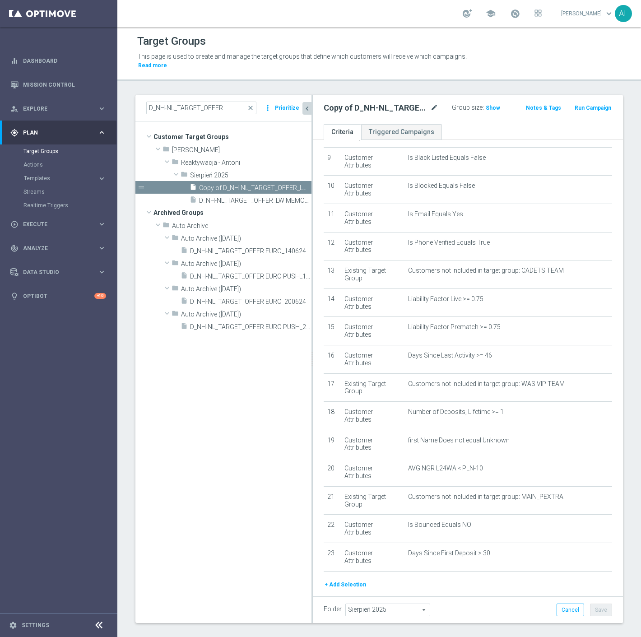
click at [434, 103] on icon "mode_edit" at bounding box center [434, 108] width 8 height 11
type input "D_NH-NL_TARGET_OFFER_LM KURSY_160925"
click at [474, 124] on ul "Criteria Triggered Campaigns" at bounding box center [468, 132] width 310 height 16
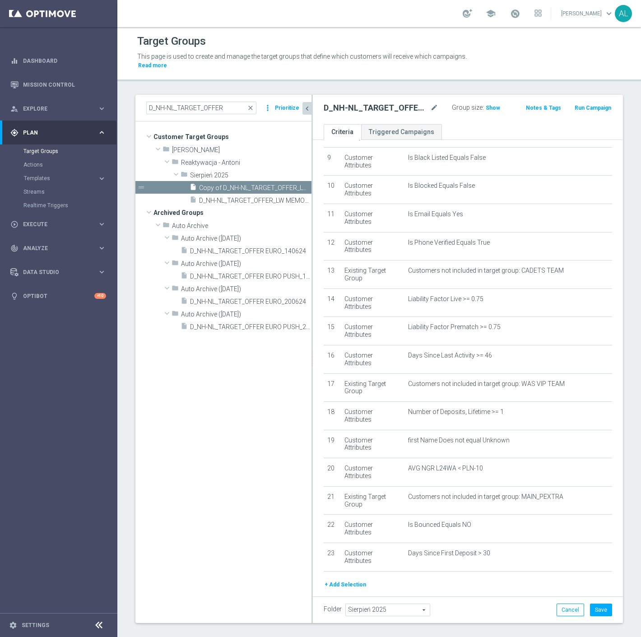
click at [385, 604] on span "Sierpień 2025" at bounding box center [388, 610] width 84 height 12
click at [385, 604] on input "search" at bounding box center [387, 610] width 84 height 13
type input "Wrzesień"
click at [398, 583] on span "Wrzesień 25" at bounding box center [387, 586] width 75 height 7
type input "Wrzesień 25"
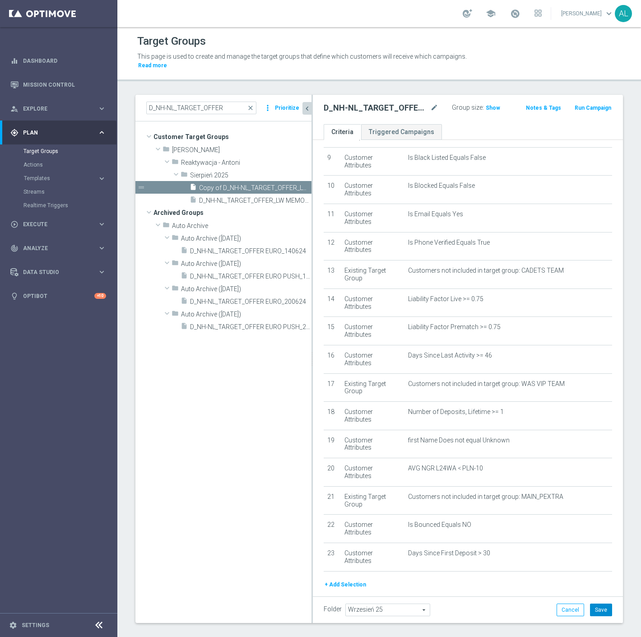
click at [597, 604] on button "Save" at bounding box center [601, 610] width 22 height 13
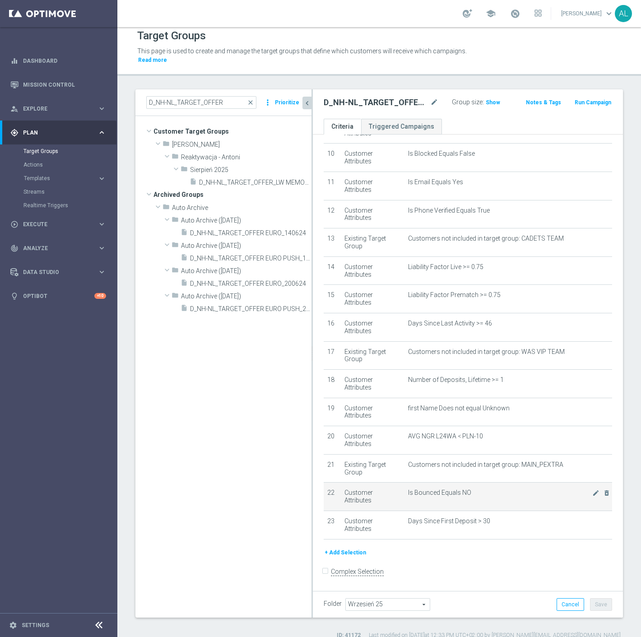
scroll to position [8, 0]
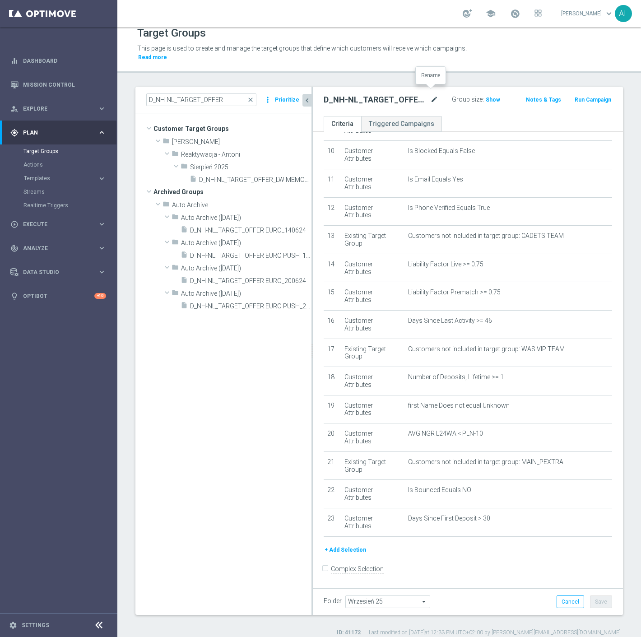
click at [432, 94] on icon "mode_edit" at bounding box center [434, 99] width 8 height 11
click at [446, 104] on div "D_NH-NL_TARGET_OFFER_LM KURSY_160925 Group size : Show Notes & Tags Run Campaign" at bounding box center [468, 101] width 310 height 29
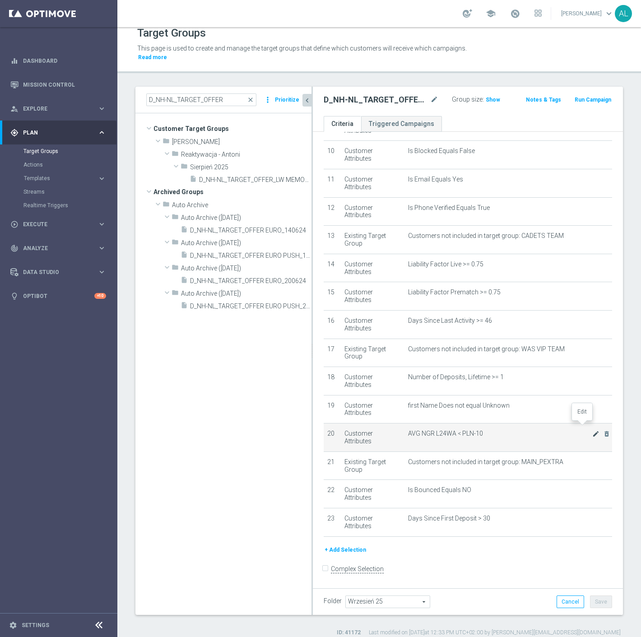
click at [592, 430] on icon "mode_edit" at bounding box center [595, 433] width 7 height 7
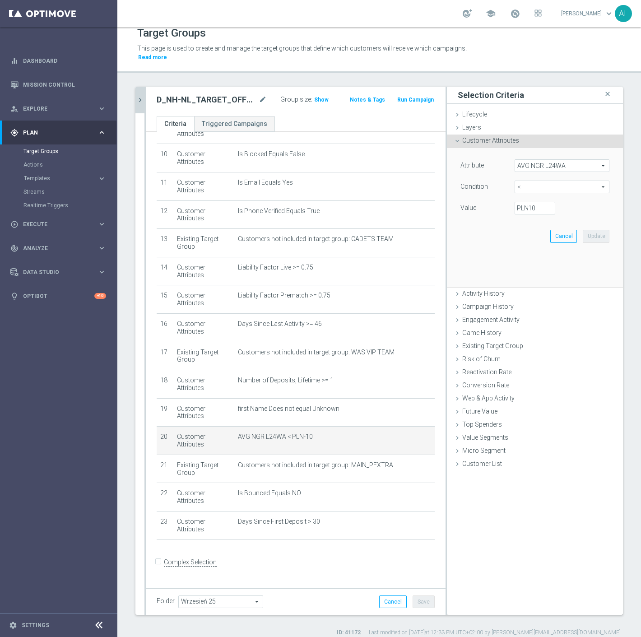
scroll to position [268, 0]
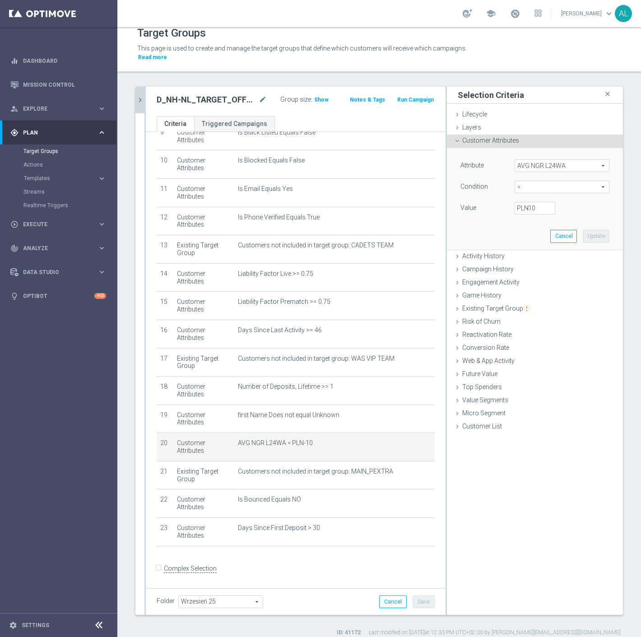
click at [553, 163] on div "Attribute AVG NGR L24WA AVG NGR L24WA arrow_drop_down search" at bounding box center [535, 166] width 163 height 14
click at [554, 160] on span "AVG NGR L24WA" at bounding box center [562, 166] width 94 height 12
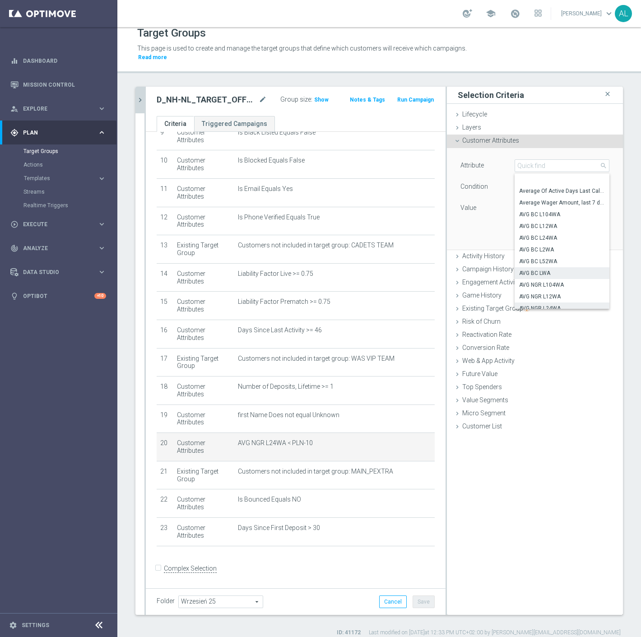
scroll to position [195, 0]
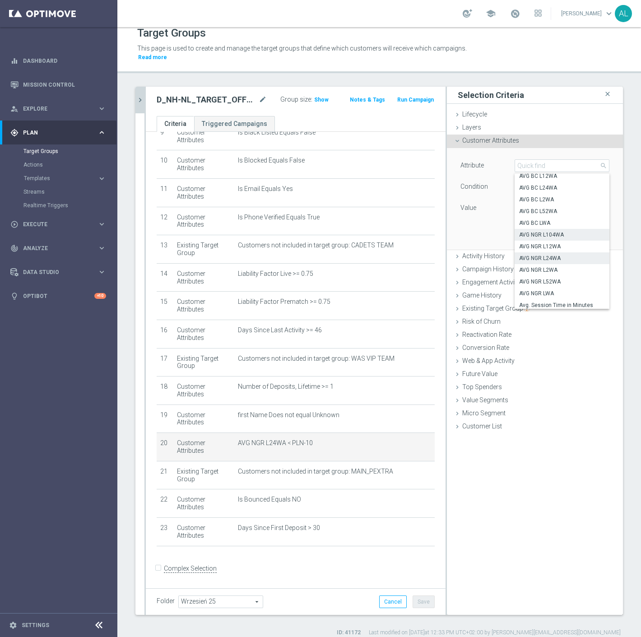
click at [556, 231] on span "AVG NGR L104WA" at bounding box center [562, 234] width 86 height 7
type input "AVG NGR L104WA"
type input "="
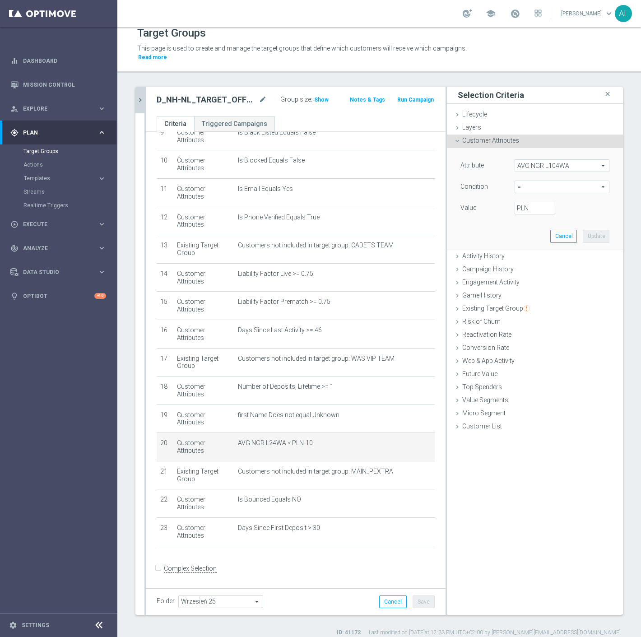
click at [531, 181] on span "=" at bounding box center [562, 187] width 94 height 12
click at [533, 197] on span "<" at bounding box center [562, 200] width 86 height 7
type input "<"
click at [522, 202] on input "PLN" at bounding box center [535, 208] width 41 height 13
click at [517, 204] on label "PLN" at bounding box center [521, 208] width 9 height 8
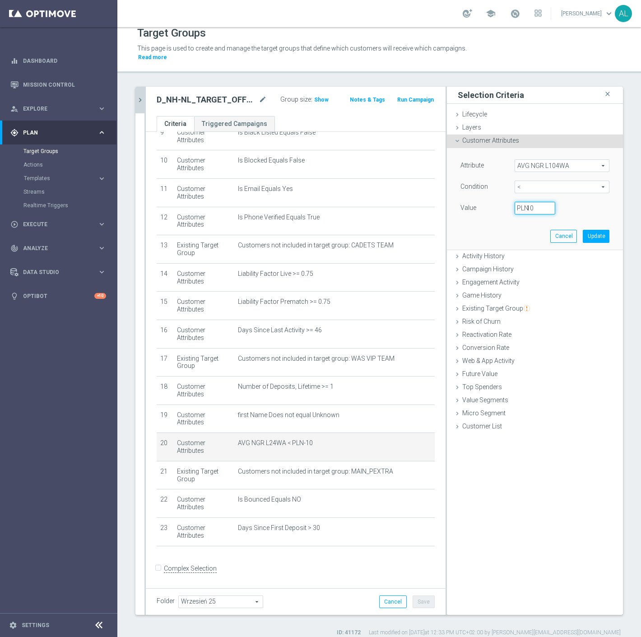
click at [515, 202] on input "10" at bounding box center [535, 208] width 41 height 13
type input "-10"
click at [592, 230] on button "Update" at bounding box center [596, 236] width 27 height 13
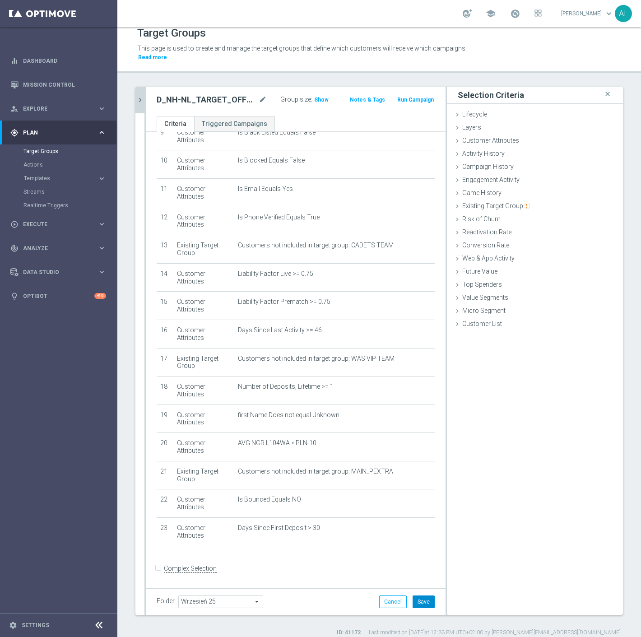
click at [422, 596] on button "Save" at bounding box center [424, 602] width 22 height 13
click at [138, 96] on icon "chevron_right" at bounding box center [140, 100] width 9 height 9
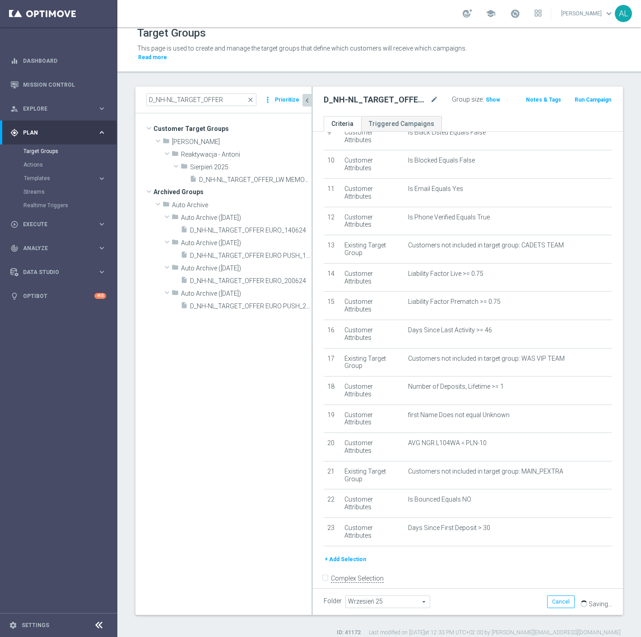
scroll to position [277, 0]
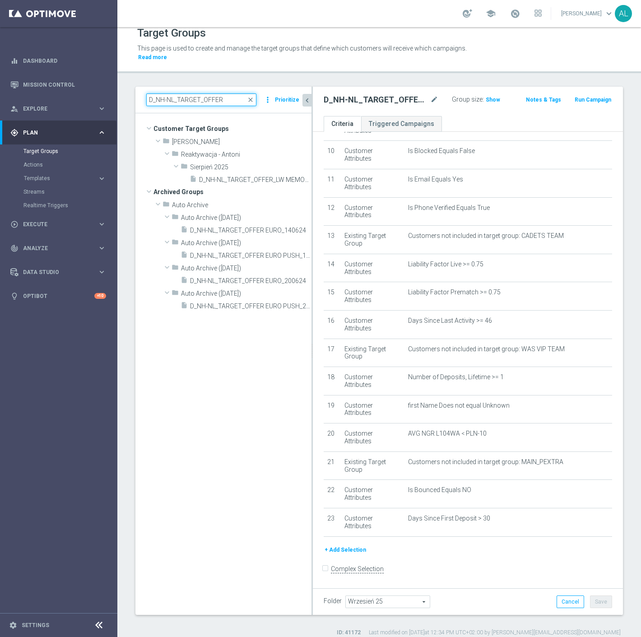
drag, startPoint x: 223, startPoint y: 92, endPoint x: 216, endPoint y: 93, distance: 7.2
click at [216, 93] on input "D_NH-NL_TARGET_OFFER" at bounding box center [201, 99] width 110 height 13
drag, startPoint x: 152, startPoint y: 92, endPoint x: 143, endPoint y: 92, distance: 9.0
click at [143, 92] on div "D_NH-NL_TARGET_OFFER close more_vert Prioritize" at bounding box center [223, 100] width 176 height 27
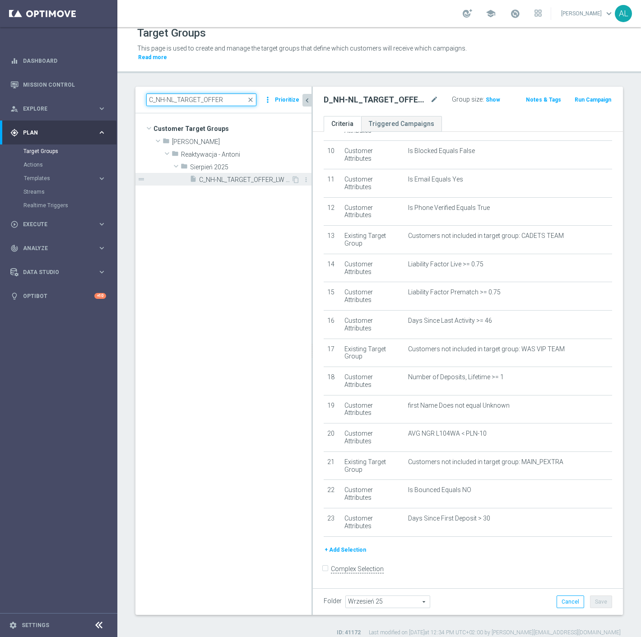
type input "C_NH-NL_TARGET_OFFER"
click at [241, 176] on span "C_NH-NL_TARGET_OFFER_LW MEMORIAL_290825" at bounding box center [245, 180] width 92 height 8
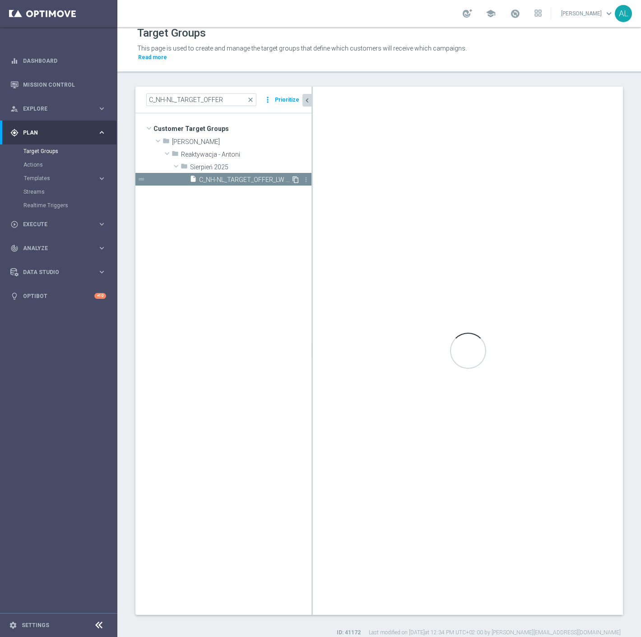
type input "Sierpień 2025"
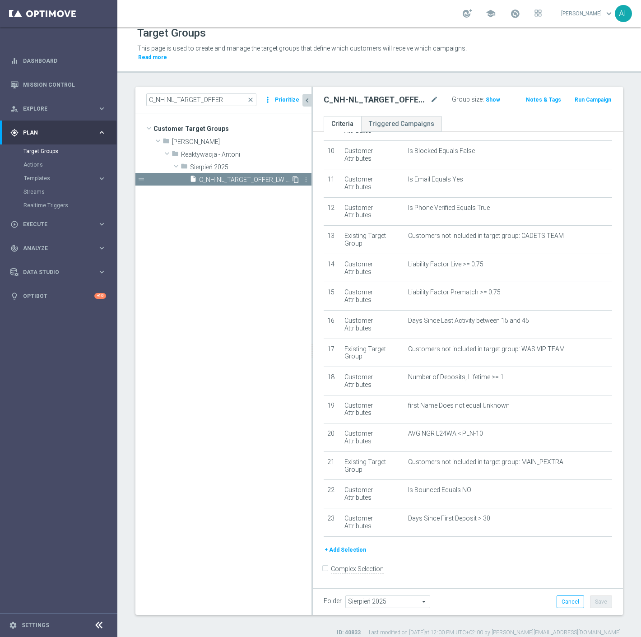
click at [296, 176] on icon "content_copy" at bounding box center [295, 179] width 7 height 7
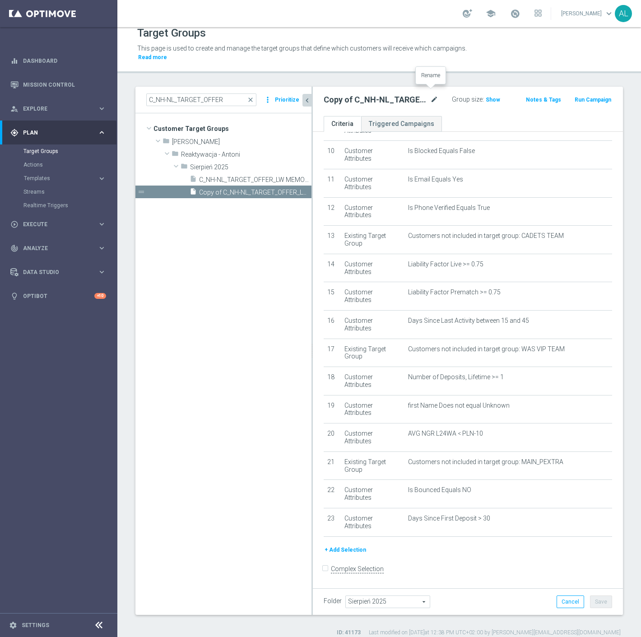
click at [432, 94] on icon "mode_edit" at bounding box center [434, 99] width 8 height 11
type input "C_NH-NL_TARGET_OFFER_LM KURSY_160925"
click at [513, 116] on ul "Criteria Triggered Campaigns" at bounding box center [468, 124] width 310 height 16
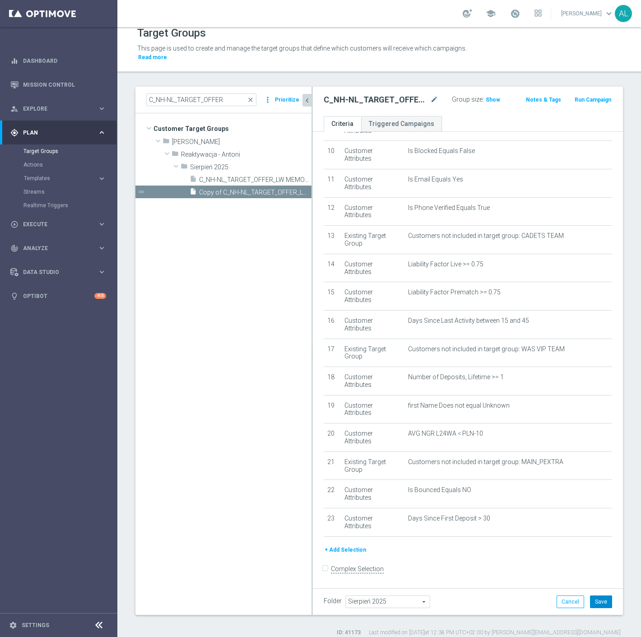
click at [590, 596] on button "Save" at bounding box center [601, 602] width 22 height 13
click at [386, 596] on span "Sierpień 2025" at bounding box center [388, 602] width 84 height 12
click at [389, 596] on input "search" at bounding box center [387, 602] width 84 height 13
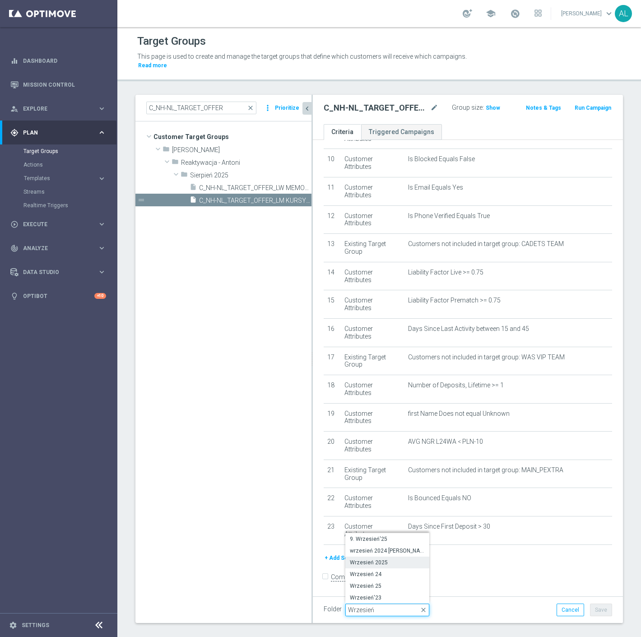
type input "Wrzesień"
click at [412, 557] on label "Wrzesień 2025" at bounding box center [387, 563] width 84 height 12
type input "Wrzesień 2025"
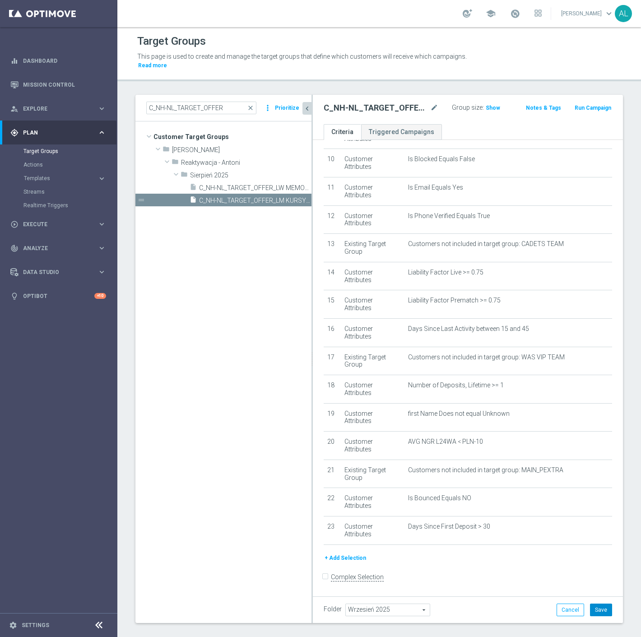
click at [601, 604] on button "Save" at bounding box center [601, 610] width 22 height 13
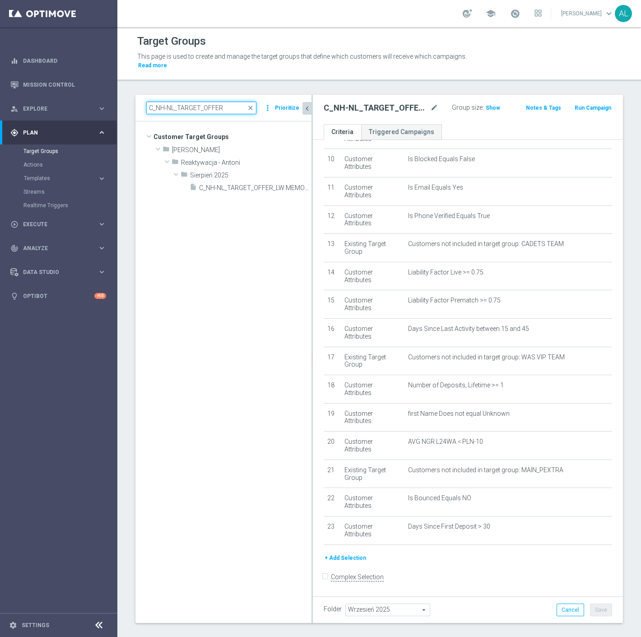
drag, startPoint x: 175, startPoint y: 98, endPoint x: 157, endPoint y: 99, distance: 18.1
click at [157, 102] on input "C_NH-NL_TARGET_OFFER" at bounding box center [201, 108] width 110 height 13
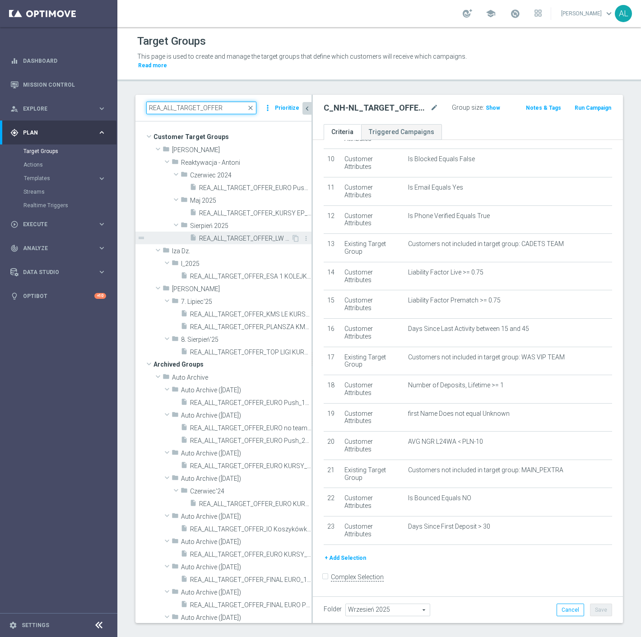
type input "REA_ALL_TARGET_OFFER"
click at [235, 235] on span "REA_ALL_TARGET_OFFER_LW MEMORIAL_290825" at bounding box center [245, 239] width 92 height 8
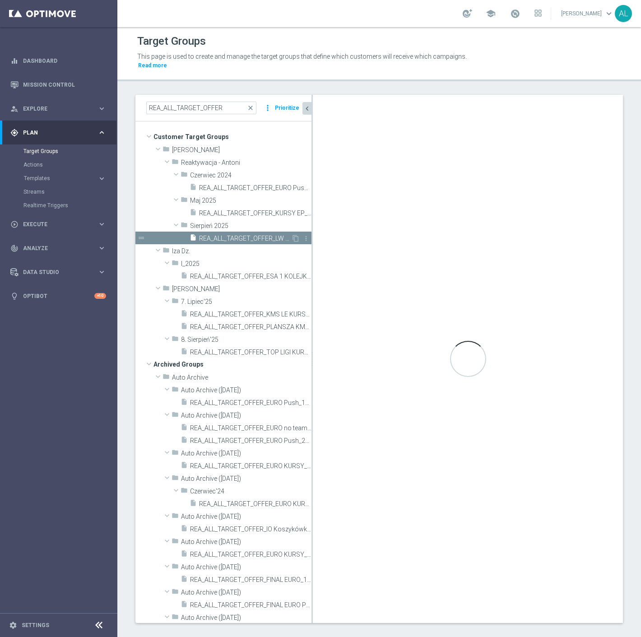
checkbox input "true"
type input "Sierpień 2025"
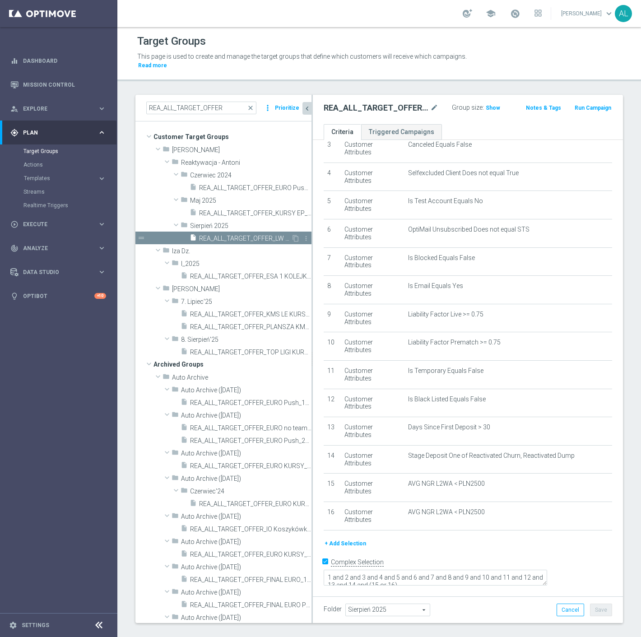
scroll to position [80, 0]
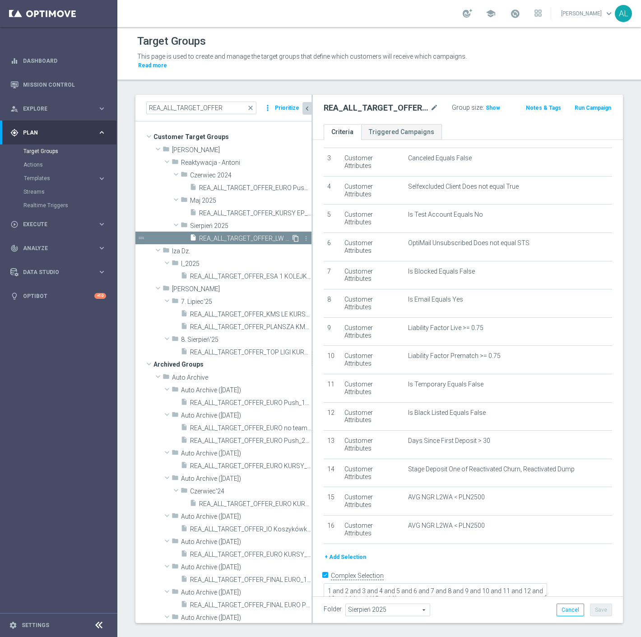
click at [292, 235] on icon "content_copy" at bounding box center [295, 238] width 7 height 7
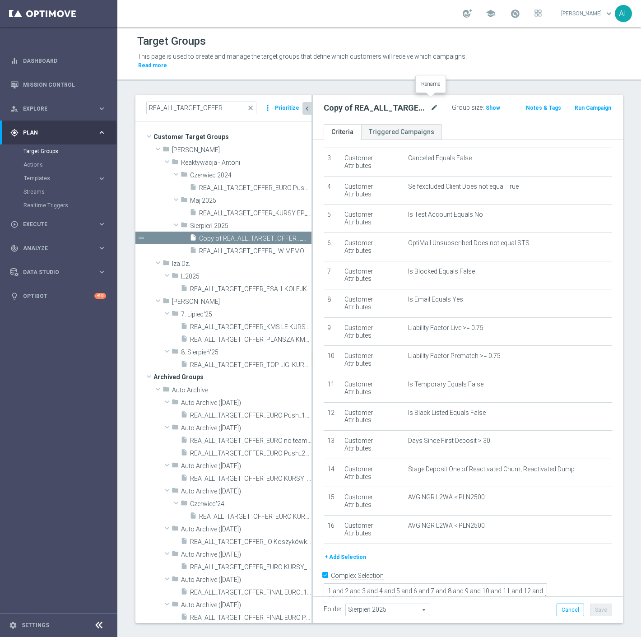
click at [431, 103] on icon "mode_edit" at bounding box center [434, 108] width 8 height 11
type input "REA_ALL_TARGET_OFFER_LM KURSY_160925"
click at [491, 124] on ul "Criteria Triggered Campaigns" at bounding box center [468, 132] width 310 height 16
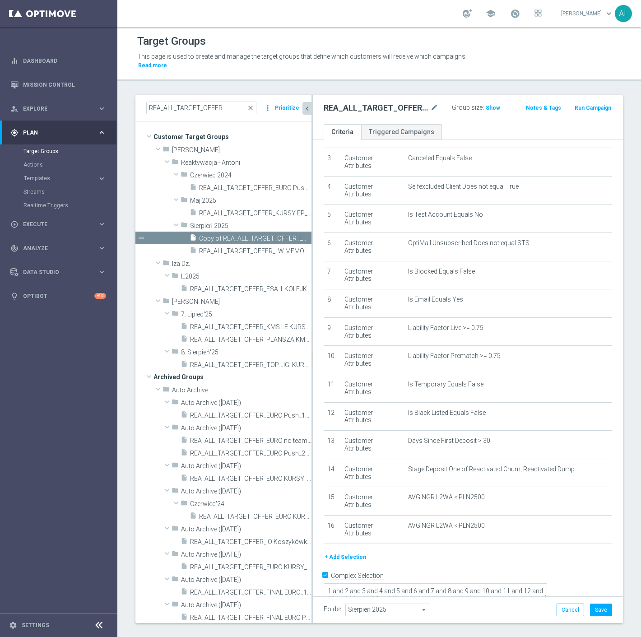
click at [385, 604] on span "Sierpień 2025" at bounding box center [388, 610] width 84 height 12
click at [389, 604] on input "search" at bounding box center [387, 610] width 84 height 13
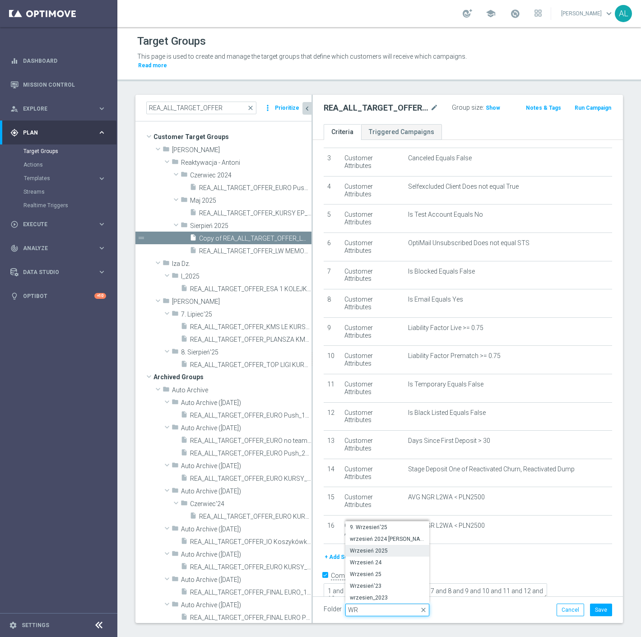
type input "WR"
click at [401, 547] on span "Wrzesień 2025" at bounding box center [387, 550] width 75 height 7
type input "Wrzesień 2025"
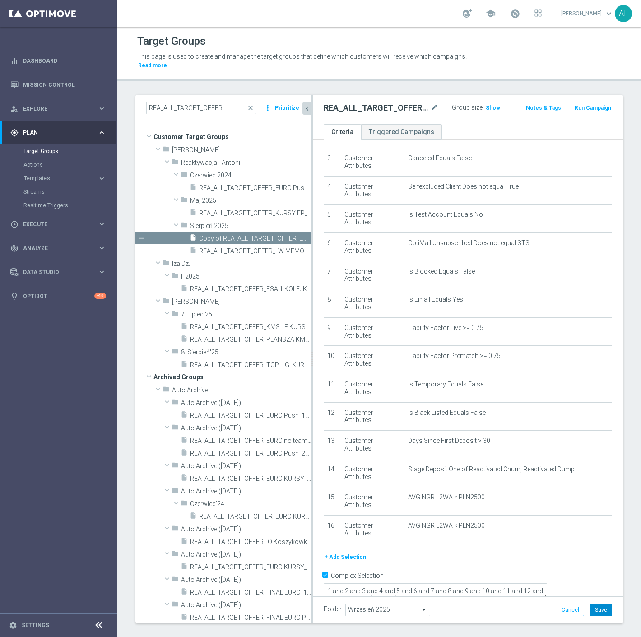
click at [590, 605] on button "Save" at bounding box center [601, 610] width 22 height 13
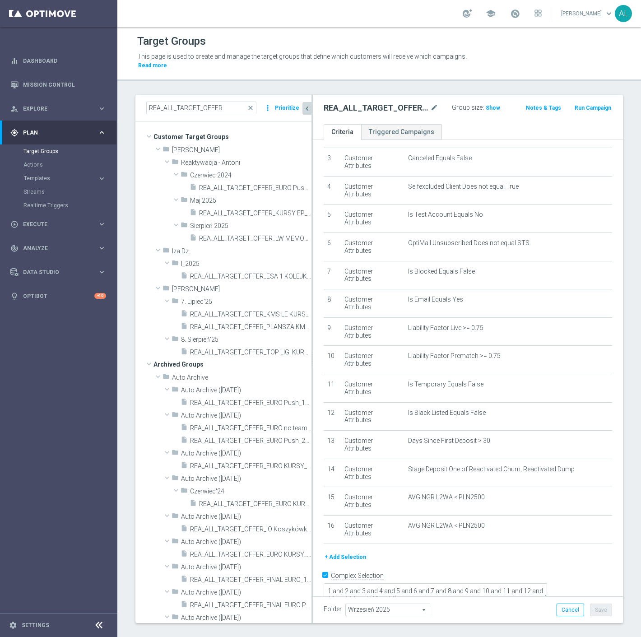
click at [351, 103] on h2 "REA_ALL_TARGET_OFFER_LM KURSY_160925" at bounding box center [376, 108] width 105 height 11
copy div "REA_ALL_TARGET_OFFER_LM KURSY_160925"
click at [159, 102] on input "REA_ALL_TARGET_OFFER" at bounding box center [201, 108] width 110 height 13
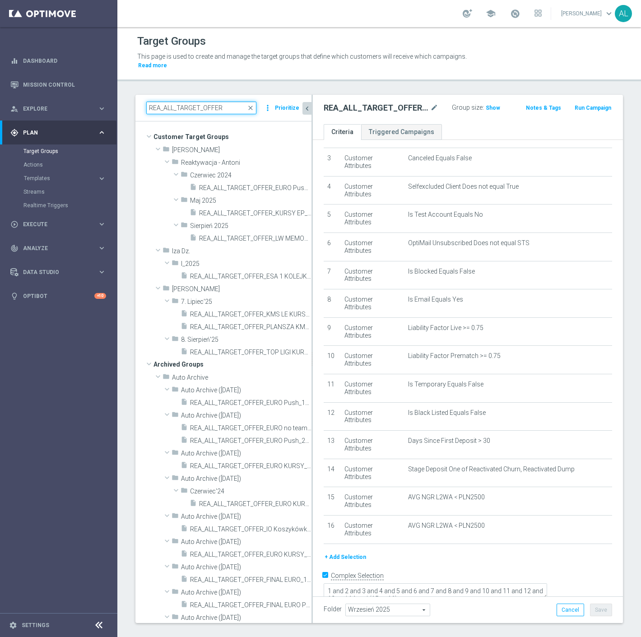
drag, startPoint x: 173, startPoint y: 101, endPoint x: 138, endPoint y: 102, distance: 34.8
click at [138, 102] on div "REA_ALL_TARGET_OFFER close more_vert Prioritize" at bounding box center [223, 108] width 176 height 27
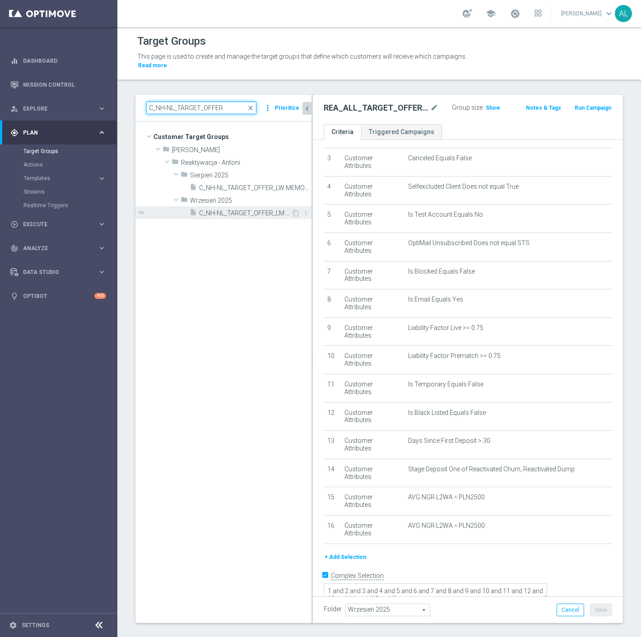
type input "C_NH-NL_TARGET_OFFER"
click at [224, 210] on span "C_NH-NL_TARGET_OFFER_LM KURSY_160925" at bounding box center [245, 214] width 92 height 8
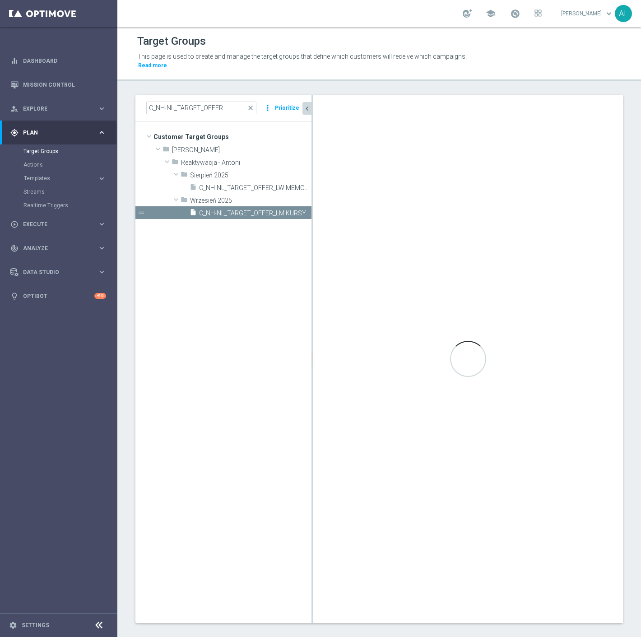
checkbox input "false"
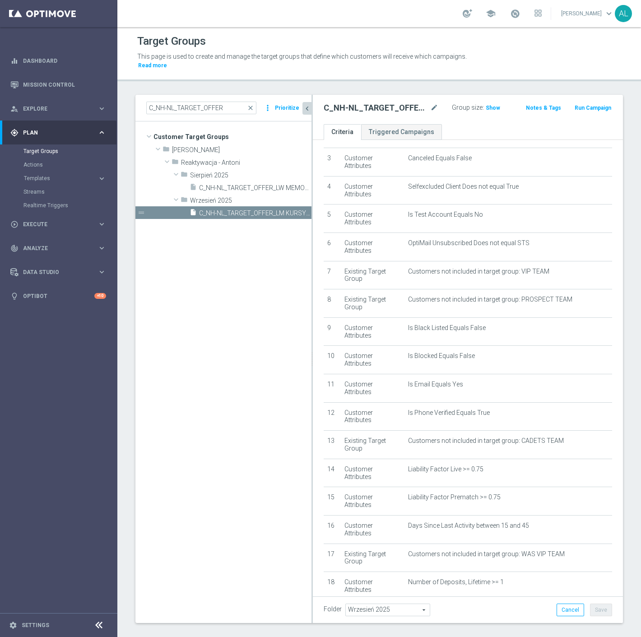
scroll to position [277, 0]
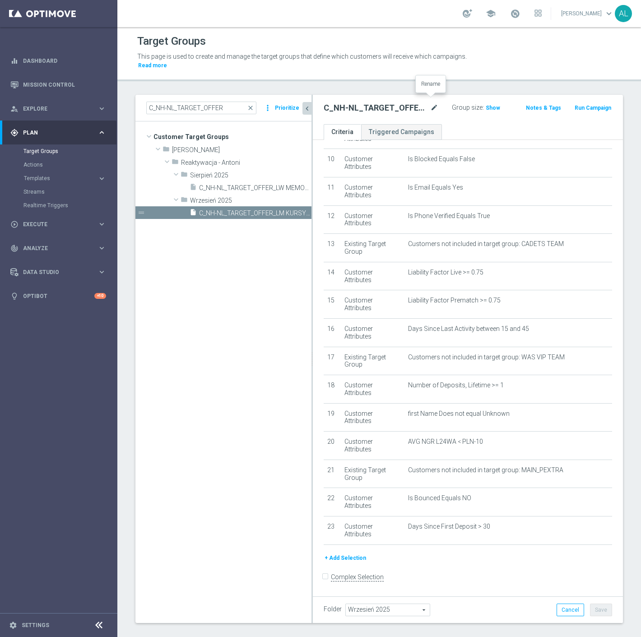
click at [430, 103] on icon "mode_edit" at bounding box center [434, 108] width 8 height 11
drag, startPoint x: 152, startPoint y: 98, endPoint x: 143, endPoint y: 98, distance: 9.0
click at [143, 98] on div "C_NH-NL_TARGET_OFFER close more_vert Prioritize" at bounding box center [223, 108] width 176 height 27
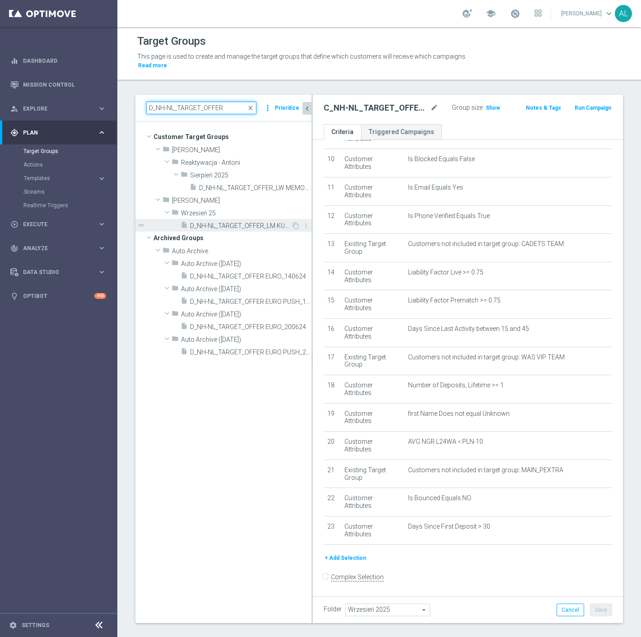
type input "D_NH-NL_TARGET_OFFER"
click at [248, 222] on span "D_NH-NL_TARGET_OFFER_LM KURSY_160925" at bounding box center [240, 226] width 101 height 8
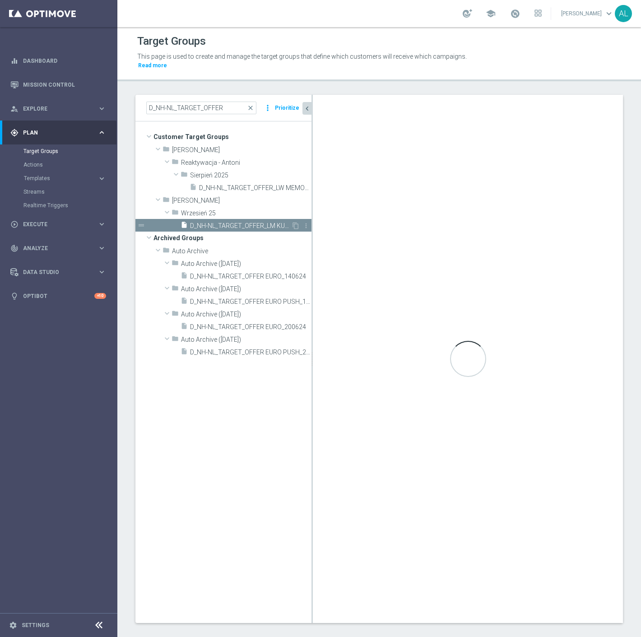
type input "Wrzesień 25"
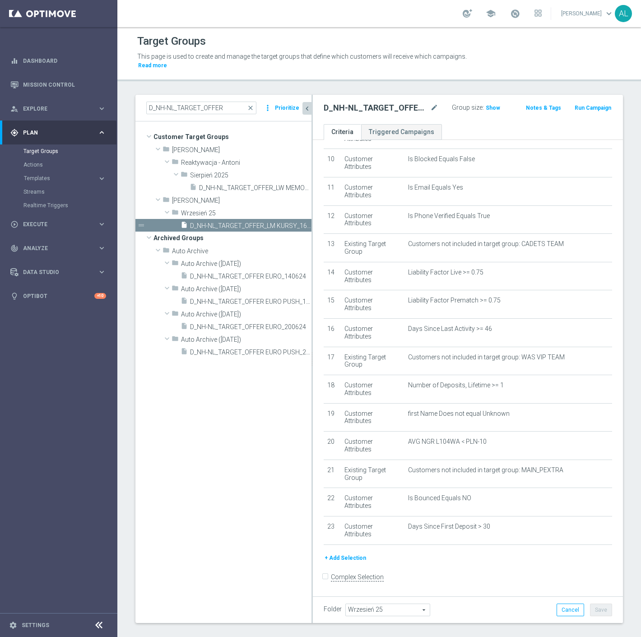
click at [390, 604] on span "Wrzesień 25" at bounding box center [388, 610] width 84 height 12
click at [391, 604] on input "search" at bounding box center [387, 610] width 84 height 13
type input "Wrzesień"
click at [394, 559] on span "Wrzesień 2025" at bounding box center [387, 562] width 75 height 7
type input "Wrzesień 2025"
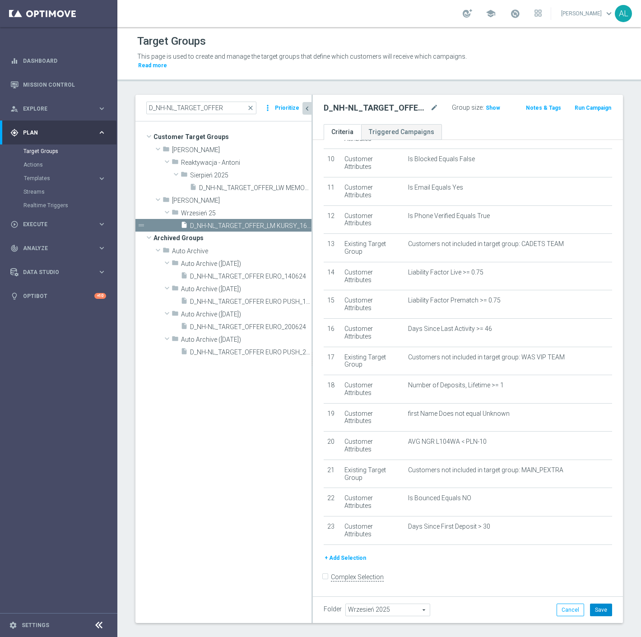
click at [592, 604] on button "Save" at bounding box center [601, 610] width 22 height 13
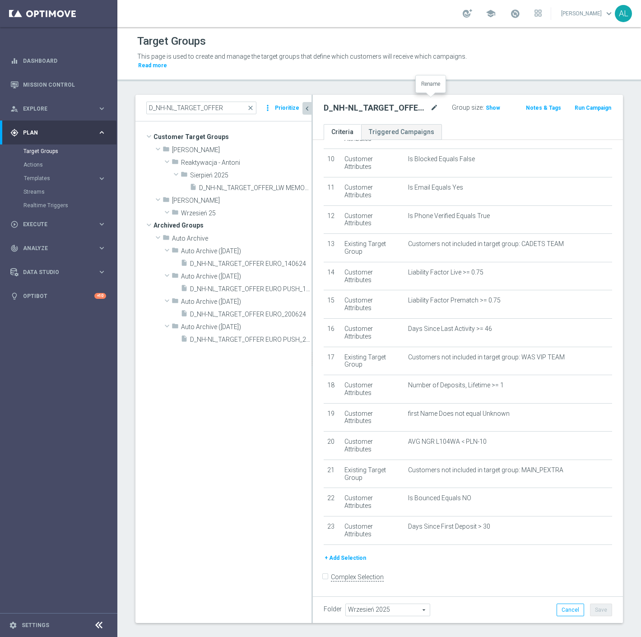
click at [430, 103] on icon "mode_edit" at bounding box center [434, 108] width 8 height 11
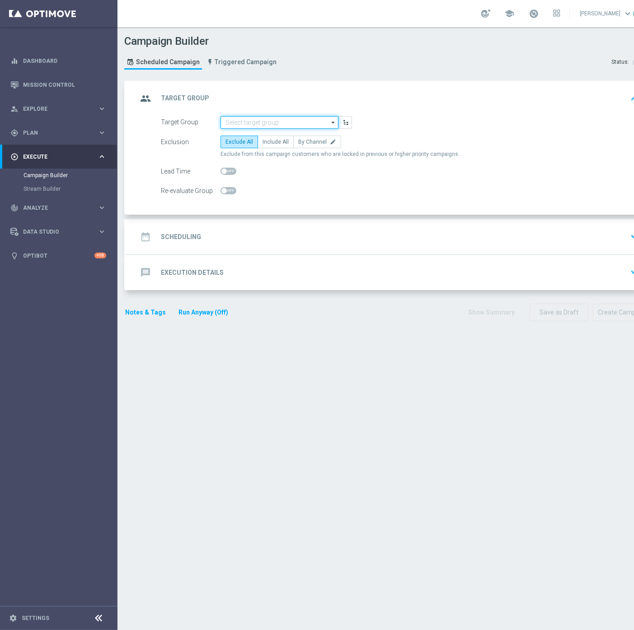
click at [295, 125] on input at bounding box center [279, 122] width 118 height 13
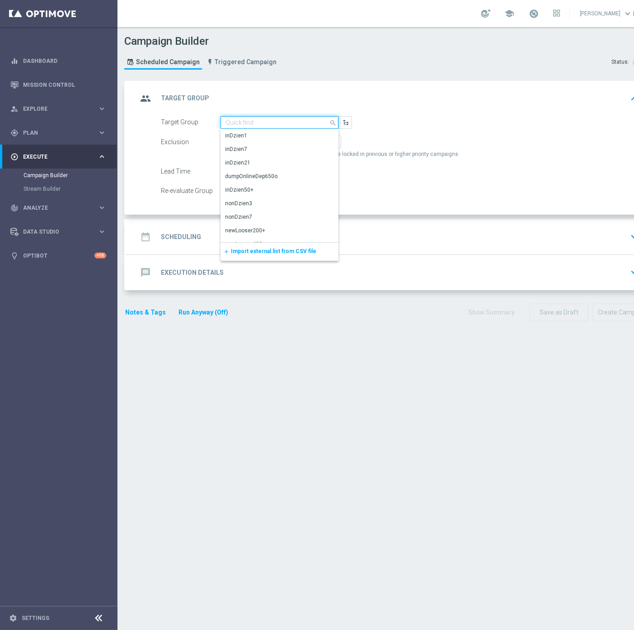
paste input "REA_ALL_TARGET_OFFER_LM KURSY_160925"
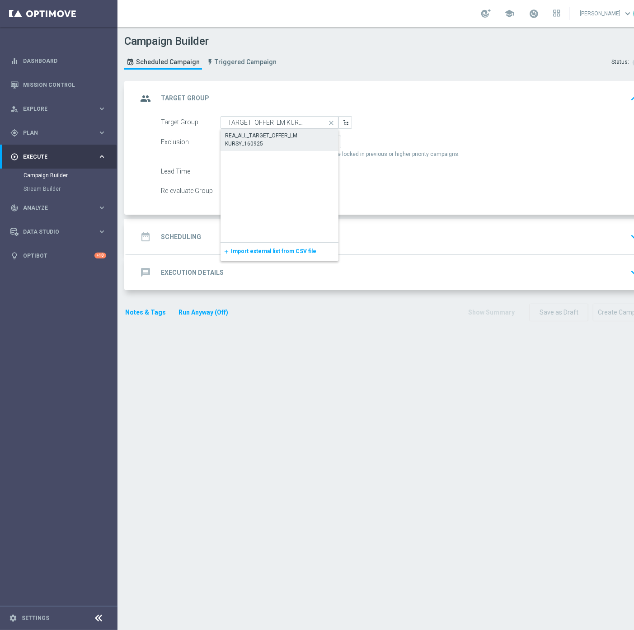
click at [279, 143] on div "REA_ALL_TARGET_OFFER_LM KURSY_160925" at bounding box center [279, 139] width 109 height 16
type input "REA_ALL_TARGET_OFFER_LM KURSY_160925"
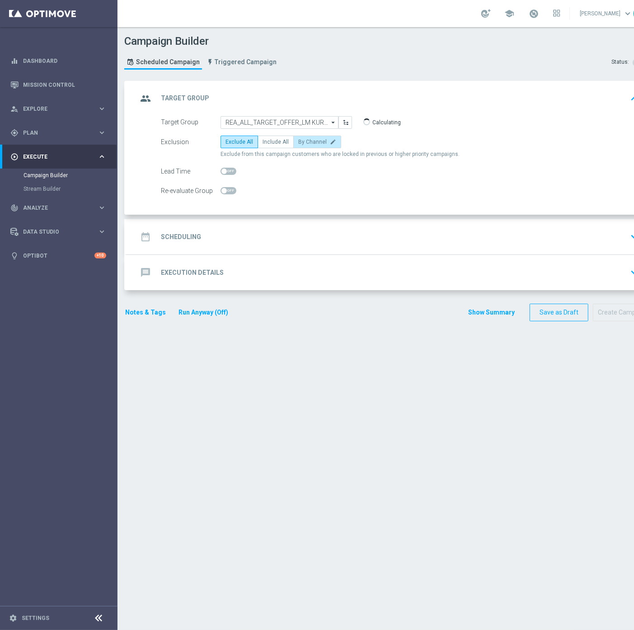
click at [310, 145] on label "By Channel edit" at bounding box center [317, 141] width 48 height 13
click at [304, 145] on input "By Channel edit" at bounding box center [301, 143] width 6 height 6
radio input "true"
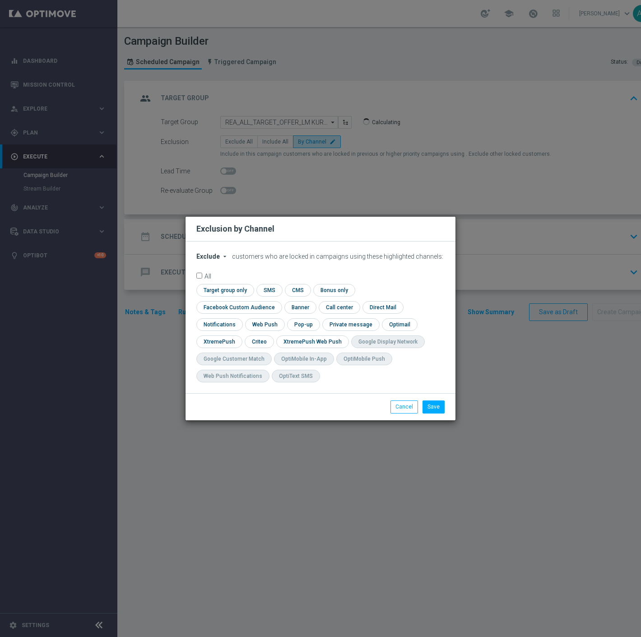
click at [217, 260] on span "Exclude" at bounding box center [207, 256] width 23 height 7
click at [0, 0] on span "Include" at bounding box center [0, 0] width 0 height 0
click at [278, 301] on input "checkbox" at bounding box center [237, 307] width 82 height 12
checkbox input "true"
click at [257, 340] on input "checkbox" at bounding box center [259, 342] width 28 height 12
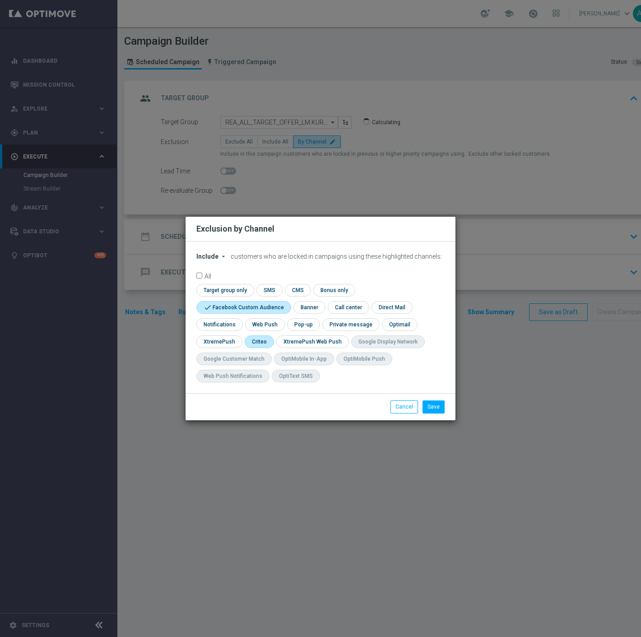
checkbox input "true"
click at [432, 403] on button "Save" at bounding box center [434, 407] width 22 height 13
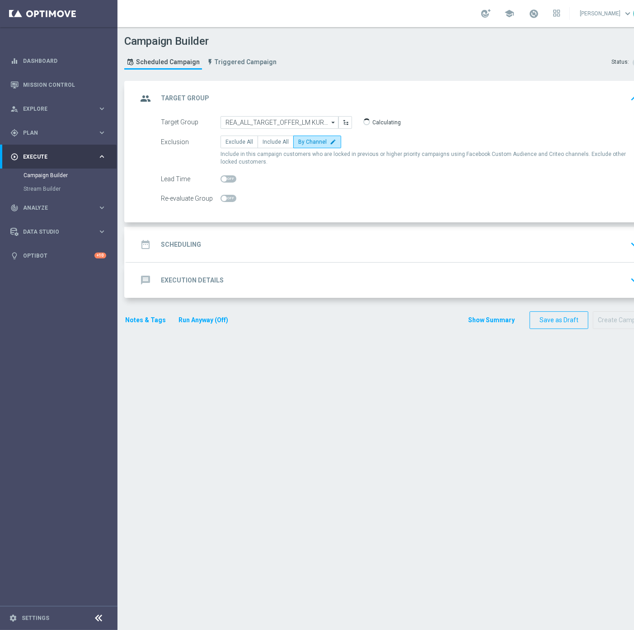
click at [283, 245] on div "date_range Scheduling keyboard_arrow_down" at bounding box center [389, 244] width 504 height 17
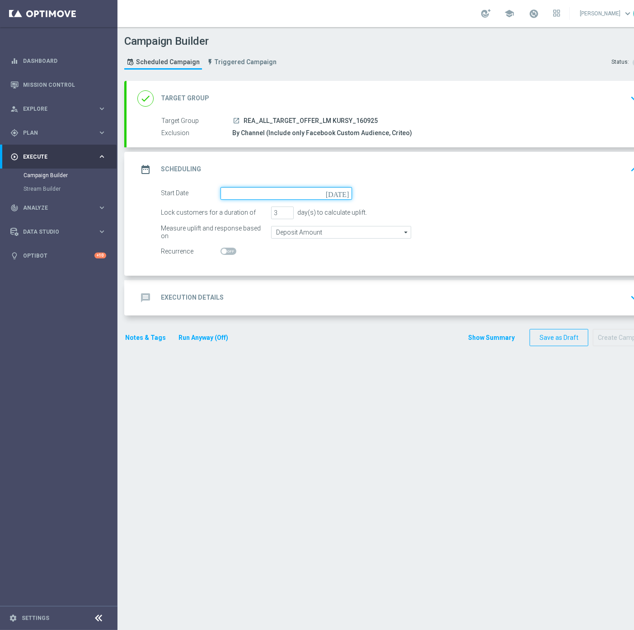
click at [261, 193] on input at bounding box center [285, 193] width 131 height 13
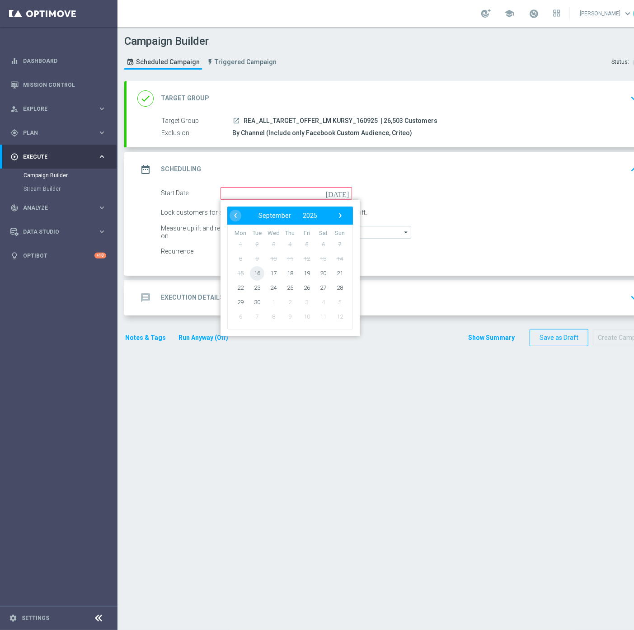
click at [252, 271] on span "16" at bounding box center [257, 273] width 14 height 14
type input "[DATE]"
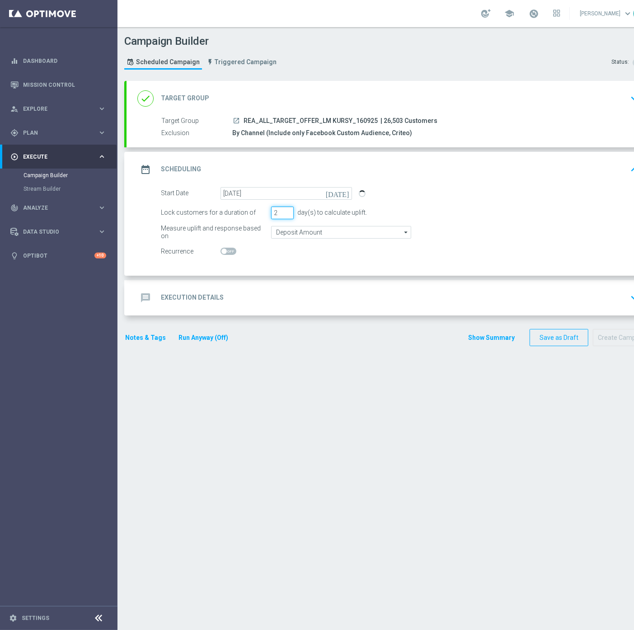
click at [286, 215] on input "2" at bounding box center [282, 212] width 23 height 13
type input "1"
click at [286, 215] on input "1" at bounding box center [282, 212] width 23 height 13
click at [290, 234] on input "Deposit Amount" at bounding box center [341, 232] width 140 height 13
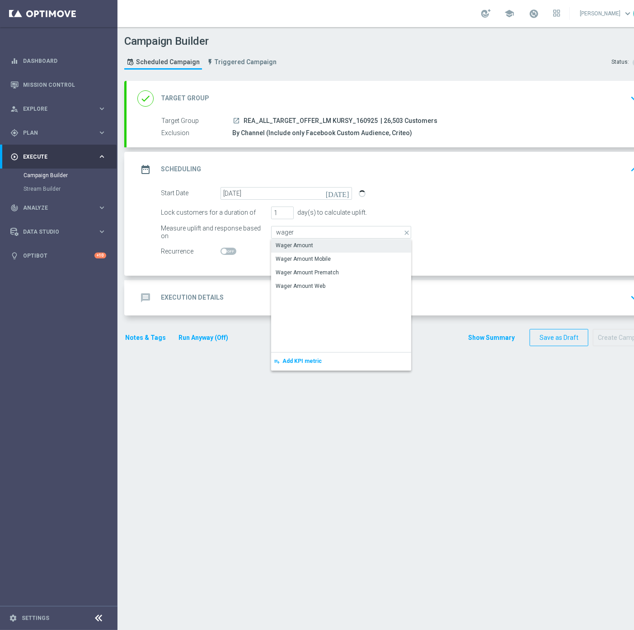
click at [296, 246] on div "Wager Amount" at bounding box center [293, 245] width 37 height 8
type input "Wager Amount"
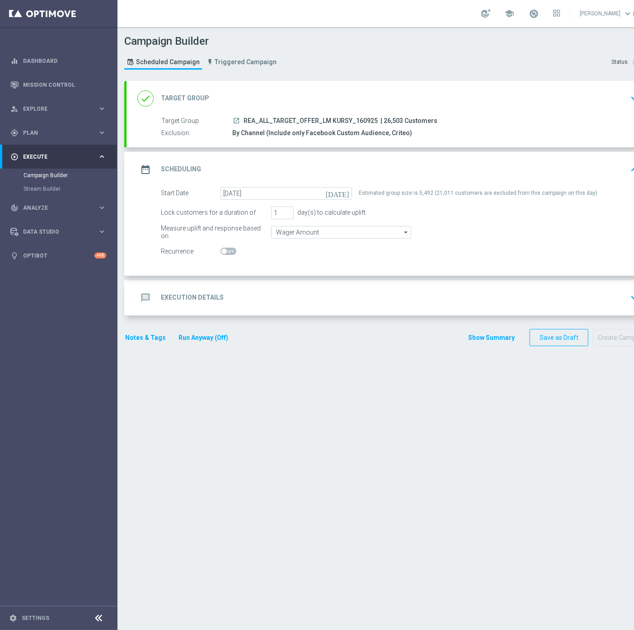
drag, startPoint x: 373, startPoint y: 119, endPoint x: 244, endPoint y: 120, distance: 128.7
click at [244, 120] on span "REA_ALL_TARGET_OFFER_LM KURSY_160925" at bounding box center [310, 121] width 134 height 8
copy span "REA_ALL_TARGET_OFFER_LM KURSY_160925"
click at [421, 190] on div "Estimated group size is 5,492 (21,011 customers are excluded from this campaign…" at bounding box center [478, 193] width 238 height 13
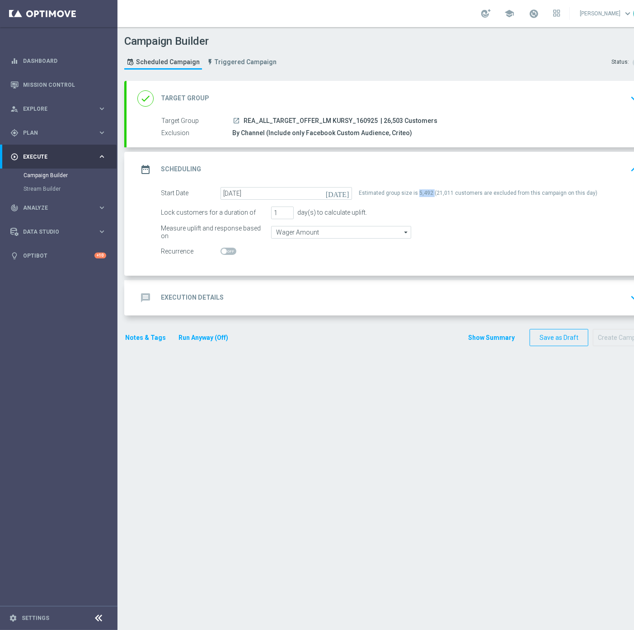
copy div "5,492"
click at [470, 117] on div "launch REA_ALL_TARGET_OFFER_LM KURSY_160925 | 26,503 Customers" at bounding box center [433, 120] width 403 height 9
click at [396, 93] on div "done Target Group keyboard_arrow_down" at bounding box center [389, 98] width 504 height 17
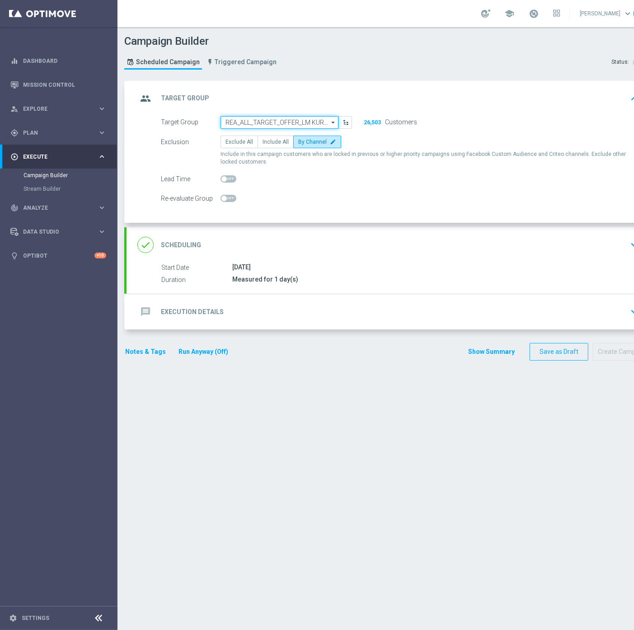
click at [287, 117] on input "REA_ALL_TARGET_OFFER_LM KURSY_160925" at bounding box center [279, 122] width 118 height 13
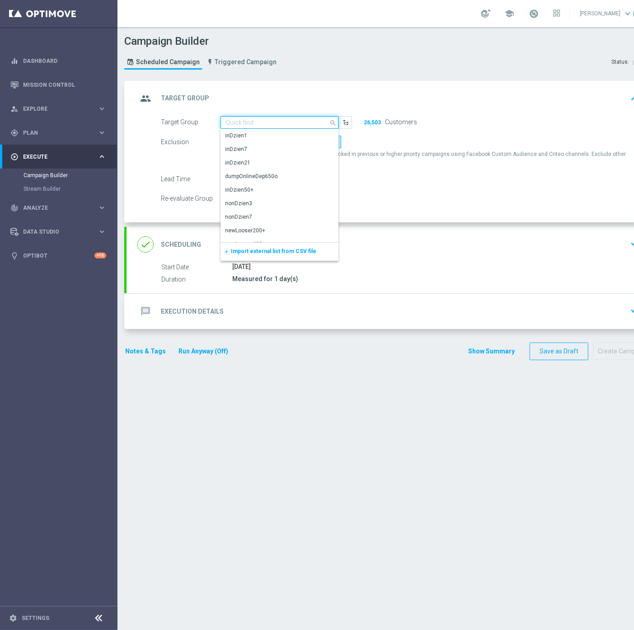
paste input "C_NH-NL_TARGET_OFFER_LM KURSY_160925"
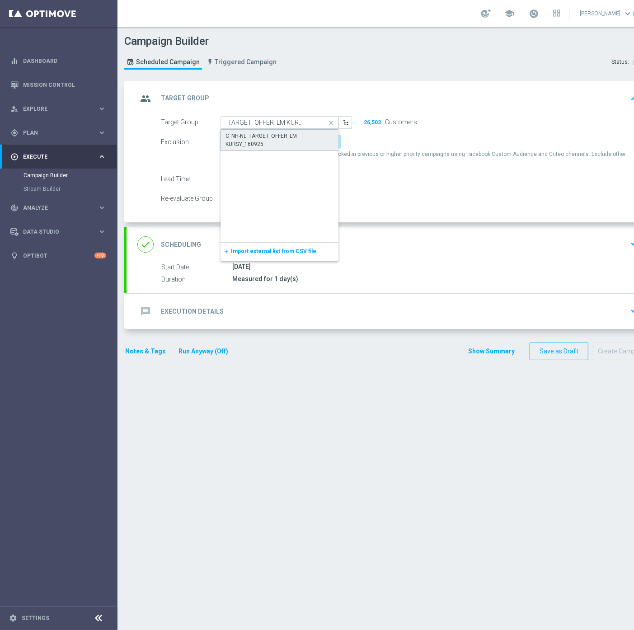
click at [298, 143] on div "C_NH-NL_TARGET_OFFER_LM KURSY_160925" at bounding box center [279, 140] width 108 height 16
type input "C_NH-NL_TARGET_OFFER_LM KURSY_160925"
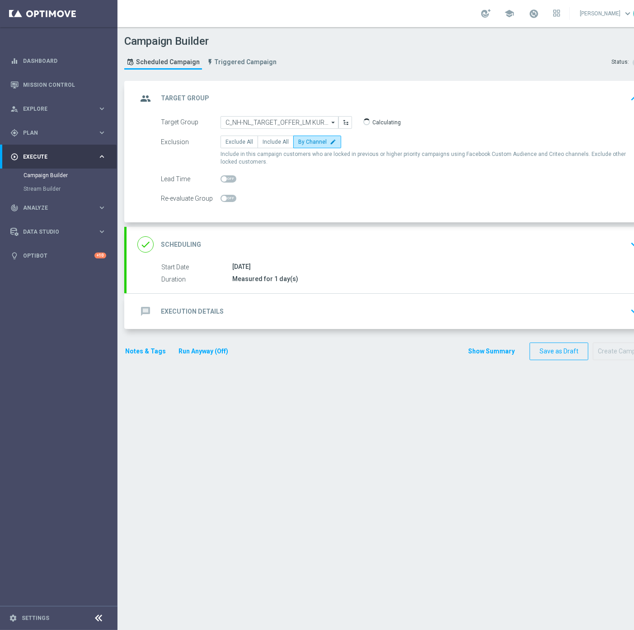
click at [423, 246] on div "done Scheduling keyboard_arrow_down" at bounding box center [389, 244] width 504 height 17
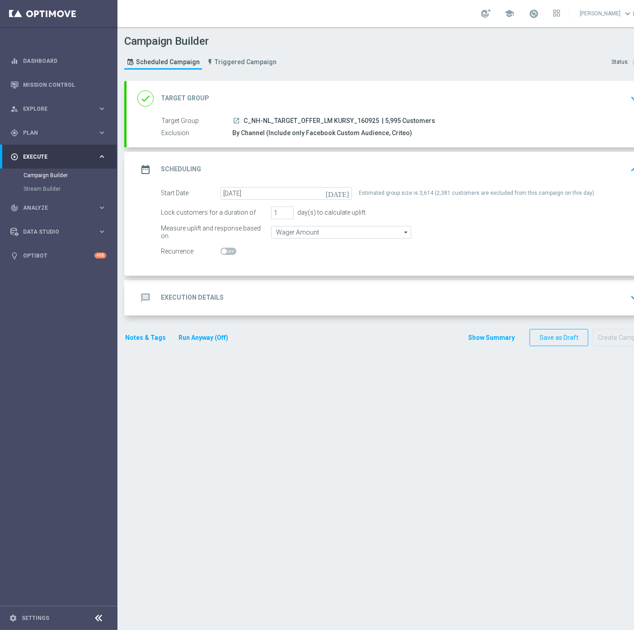
click at [423, 192] on div "Estimated group size is 3,614 (2,381 customers are excluded from this campaign …" at bounding box center [476, 193] width 235 height 13
copy div "3,614"
click at [359, 97] on div "done Target Group keyboard_arrow_down" at bounding box center [389, 98] width 504 height 17
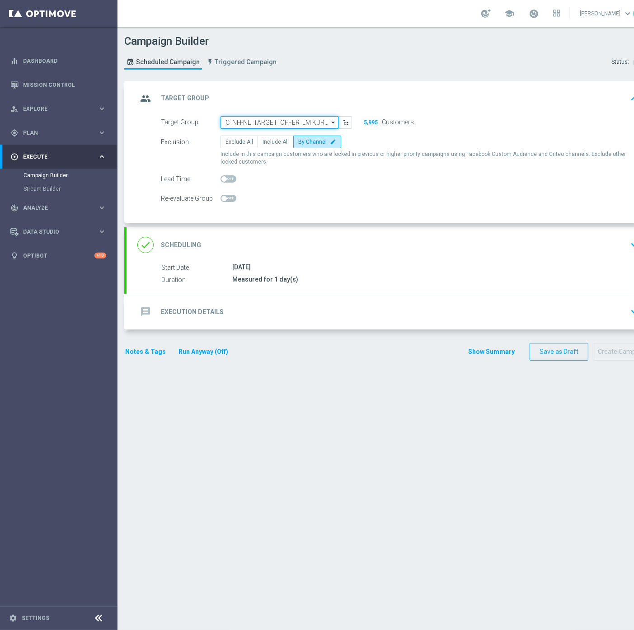
click at [327, 124] on input "C_NH-NL_TARGET_OFFER_LM KURSY_160925" at bounding box center [279, 122] width 118 height 13
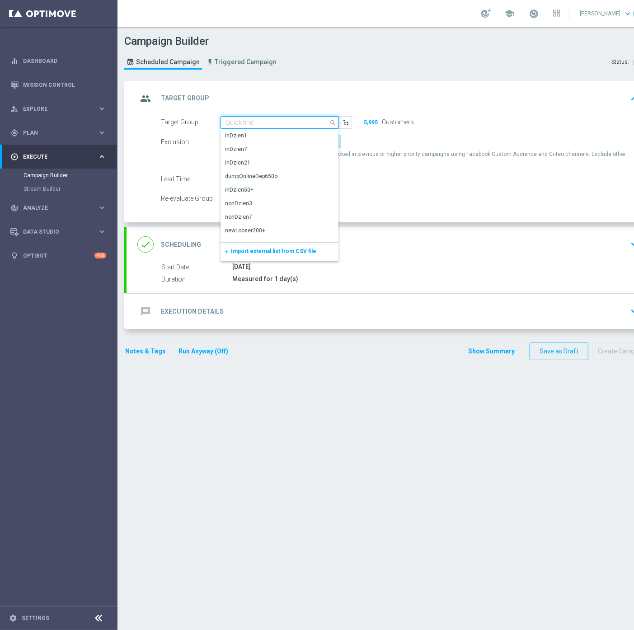
paste input "3,614"
type input "3,614"
drag, startPoint x: 271, startPoint y: 116, endPoint x: 266, endPoint y: 125, distance: 10.5
click at [270, 117] on input at bounding box center [279, 122] width 118 height 13
click at [266, 125] on input at bounding box center [279, 122] width 118 height 13
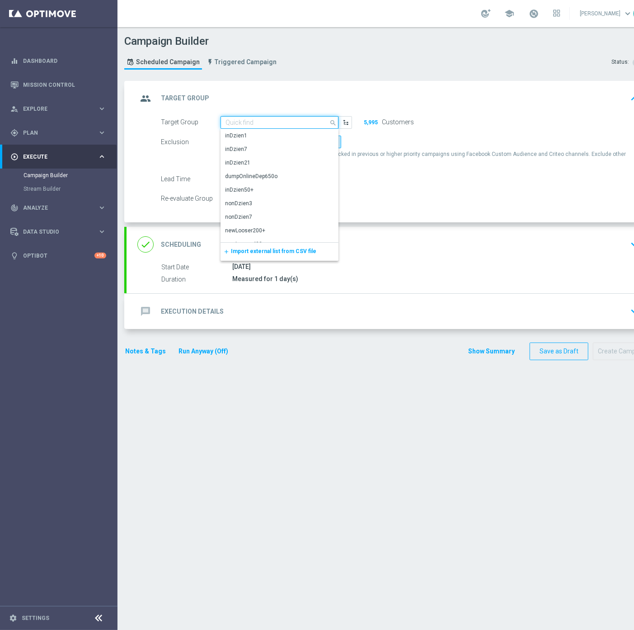
paste input "D_NH-NL_TARGET_OFFER_LM KURSY_160925"
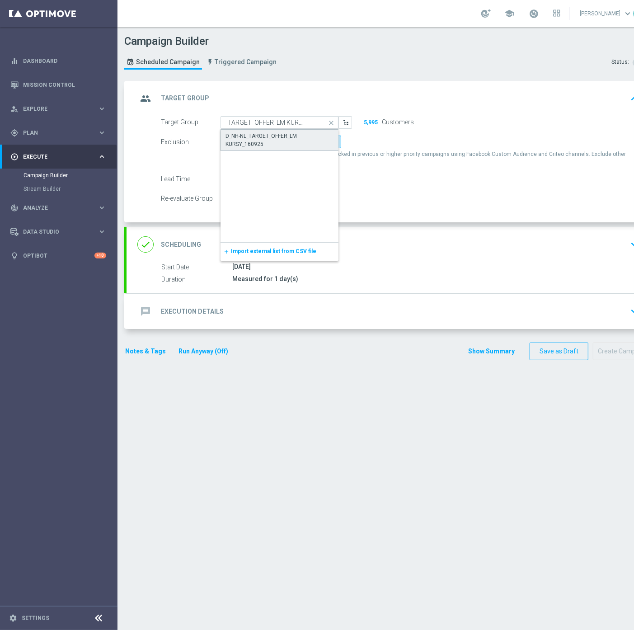
click at [262, 137] on div "D_NH-NL_TARGET_OFFER_LM KURSY_160925" at bounding box center [279, 140] width 108 height 16
type input "D_NH-NL_TARGET_OFFER_LM KURSY_160925"
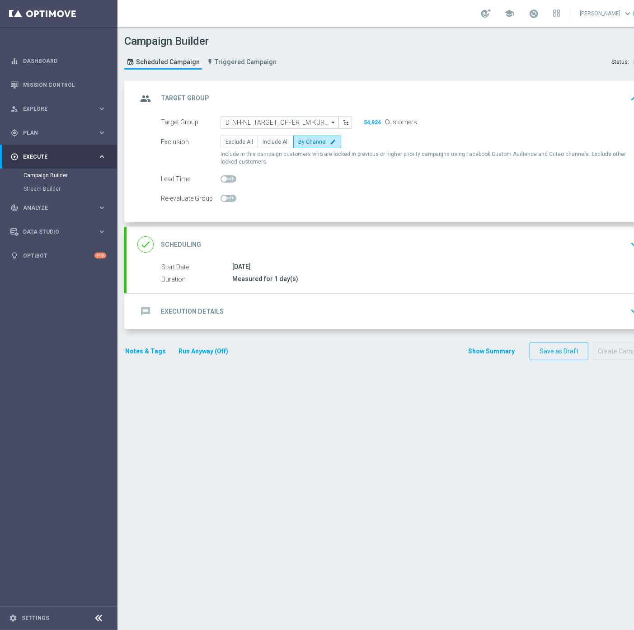
click at [419, 243] on div "done Scheduling keyboard_arrow_down" at bounding box center [389, 244] width 504 height 17
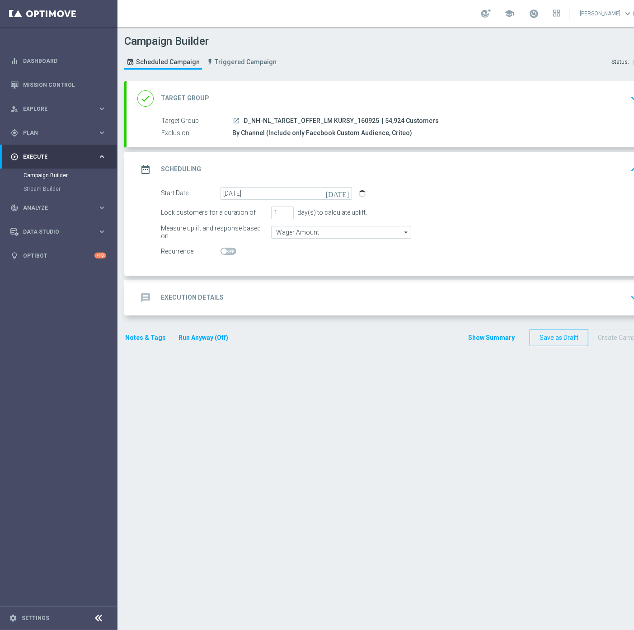
click at [457, 182] on div "date_range Scheduling keyboard_arrow_up" at bounding box center [389, 169] width 526 height 35
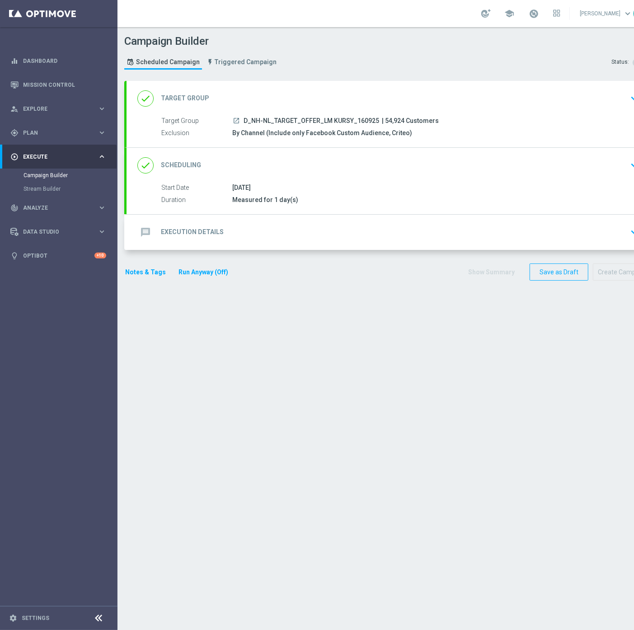
click at [508, 172] on div "done Scheduling keyboard_arrow_down" at bounding box center [389, 165] width 504 height 17
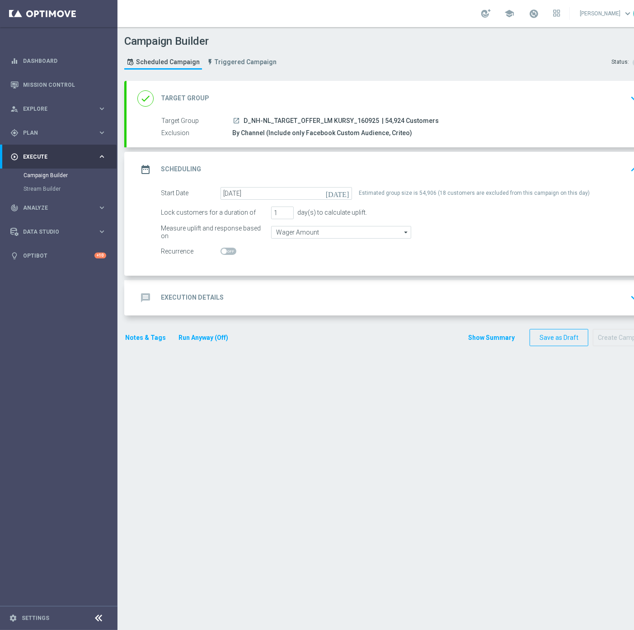
click at [421, 192] on div "Estimated group size is 54,906 (18 customers are excluded from this campaign on…" at bounding box center [474, 193] width 231 height 13
copy div "54,906"
